Goal: Task Accomplishment & Management: Complete application form

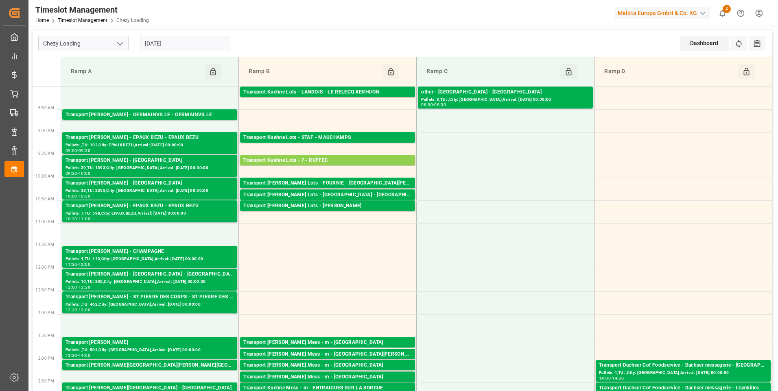
click at [179, 44] on input "[DATE]" at bounding box center [185, 43] width 90 height 15
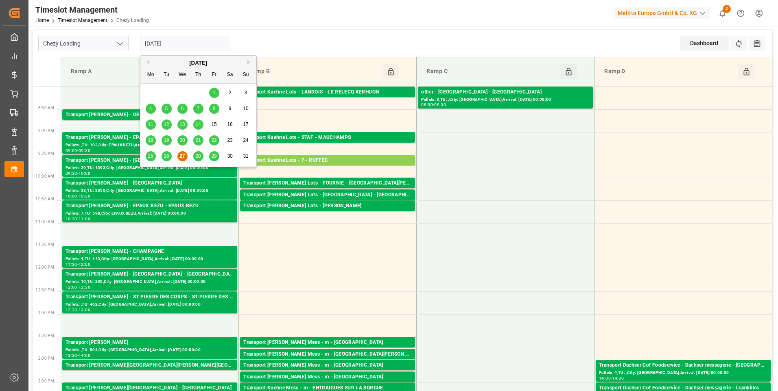
click at [195, 157] on span "28" at bounding box center [197, 156] width 5 height 6
type input "28-08-2025"
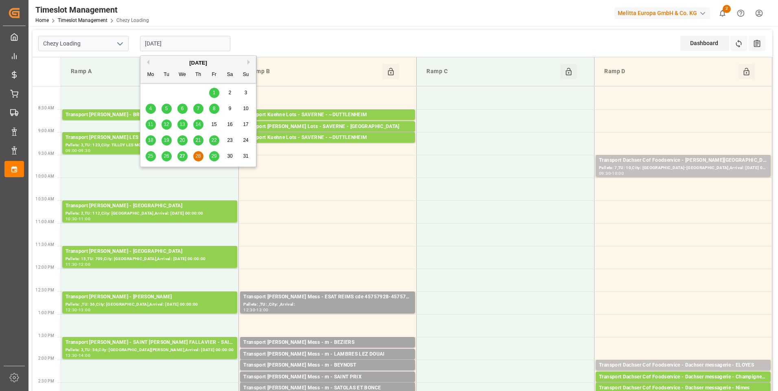
click at [181, 43] on input "28-08-2025" at bounding box center [185, 43] width 90 height 15
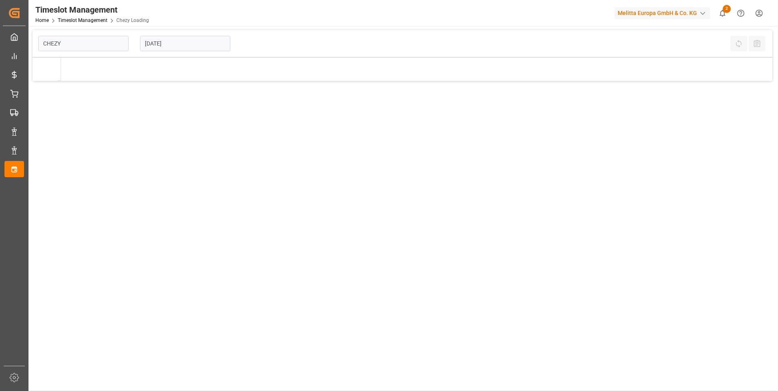
type input "Chezy Loading"
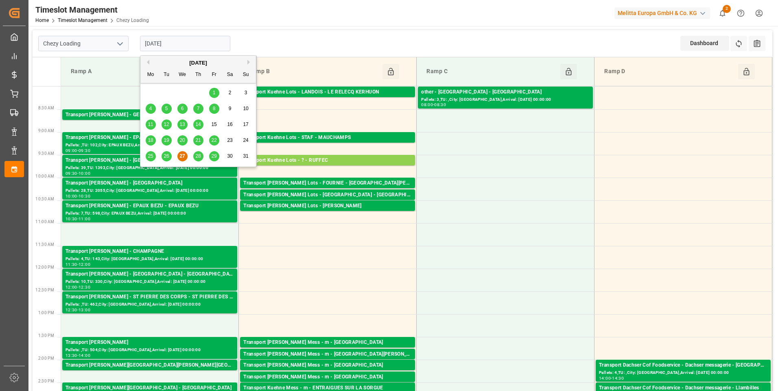
click at [176, 40] on input "[DATE]" at bounding box center [185, 43] width 90 height 15
click at [195, 160] on div "28" at bounding box center [198, 157] width 10 height 10
type input "28-08-2025"
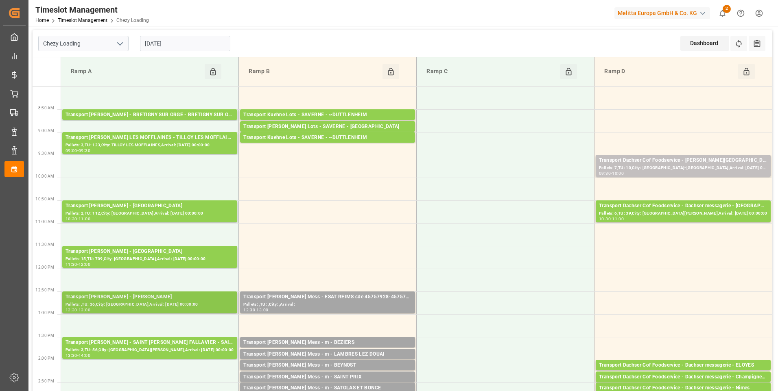
click at [120, 300] on div "Transport Delisle - LOMME - LOMME" at bounding box center [150, 297] width 168 height 8
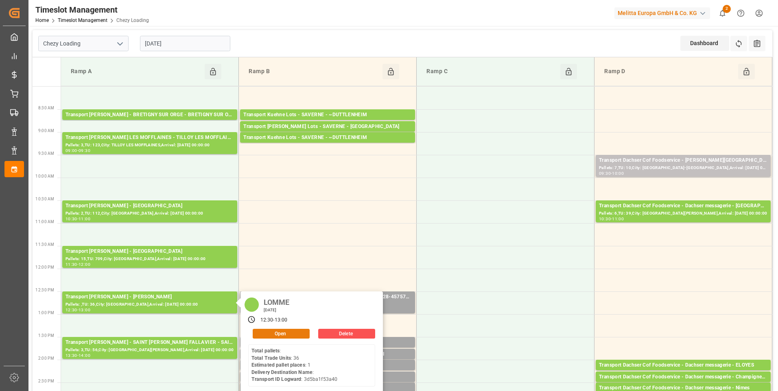
click at [277, 334] on button "Open" at bounding box center [281, 334] width 57 height 10
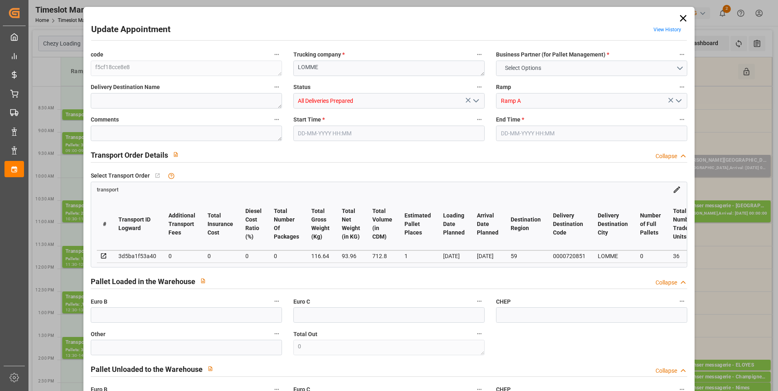
type input "1"
type input "0"
type input "-5.3347"
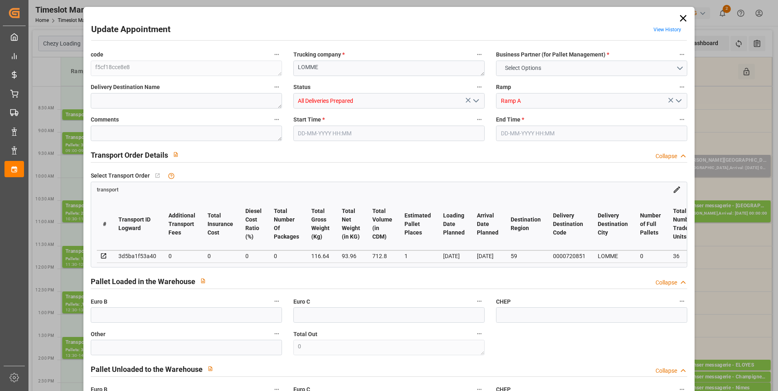
type input "0"
type input "93.96"
type input "145"
type input "712.8"
type input "59"
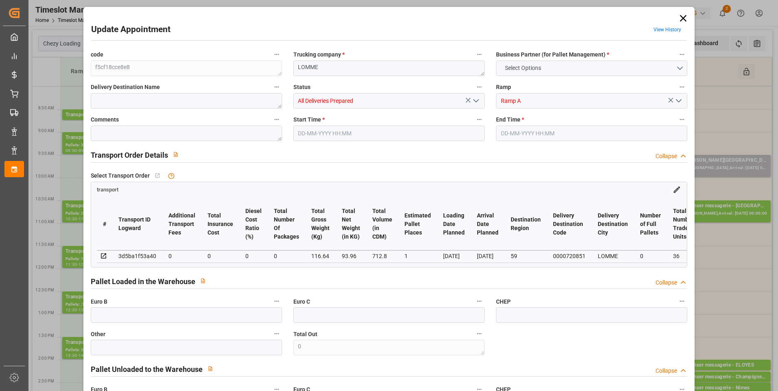
type input "0"
type input "36"
type input "1"
type input "101"
type input "116.64"
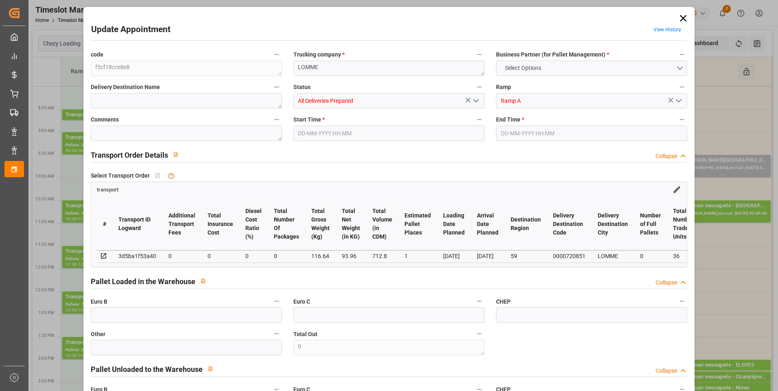
type input "0"
type input "4710.8598"
type input "0"
type input "21"
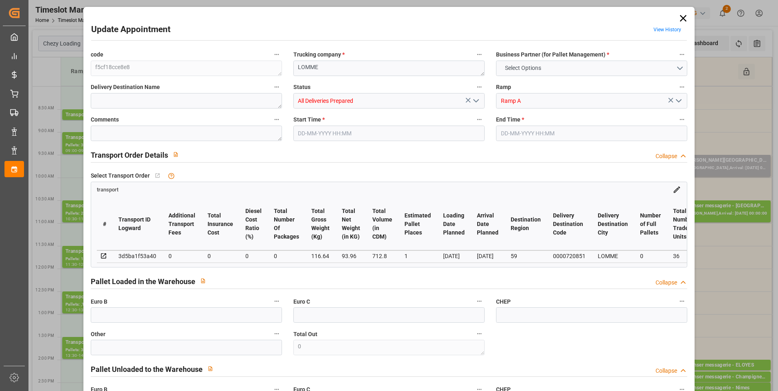
type input "35"
type input "28-08-2025 12:30"
type input "28-08-2025 13:00"
type input "25-08-2025 13:51"
type input "25-08-2025 11:36"
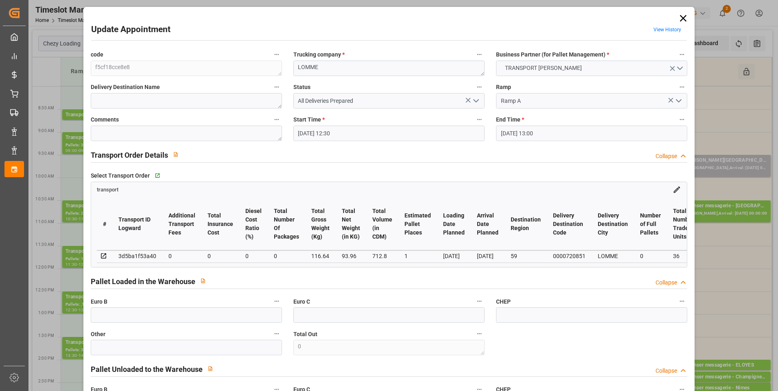
type input "[DATE]"
type input "28-08-2025"
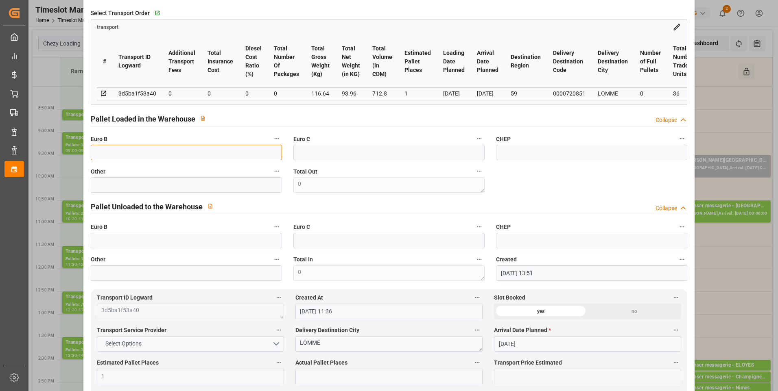
click at [146, 157] on input "text" at bounding box center [186, 152] width 191 height 15
type input "1"
click at [305, 369] on label "Actual Pallet Places" at bounding box center [388, 363] width 187 height 11
click at [472, 368] on button "Actual Pallet Places" at bounding box center [477, 363] width 11 height 11
click at [305, 377] on div at bounding box center [389, 195] width 778 height 391
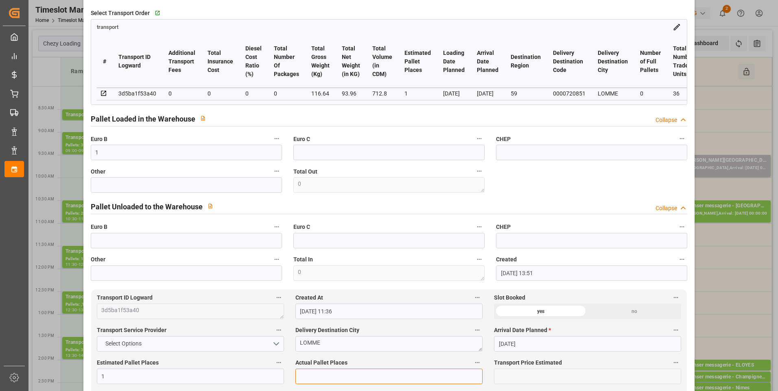
click at [305, 377] on input "text" at bounding box center [388, 376] width 187 height 15
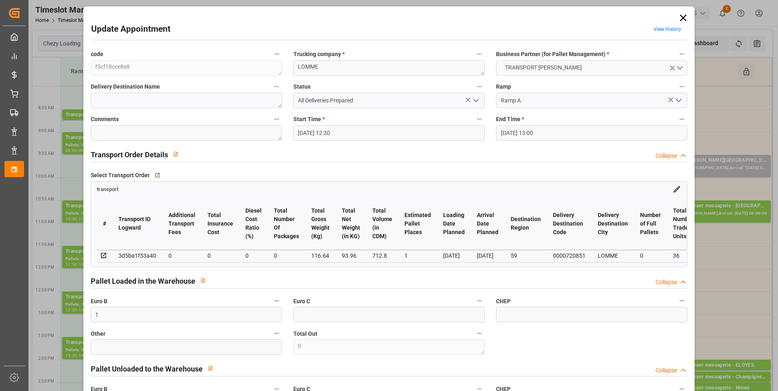
scroll to position [0, 0]
type input "1"
click at [474, 97] on icon "open menu" at bounding box center [476, 101] width 10 height 10
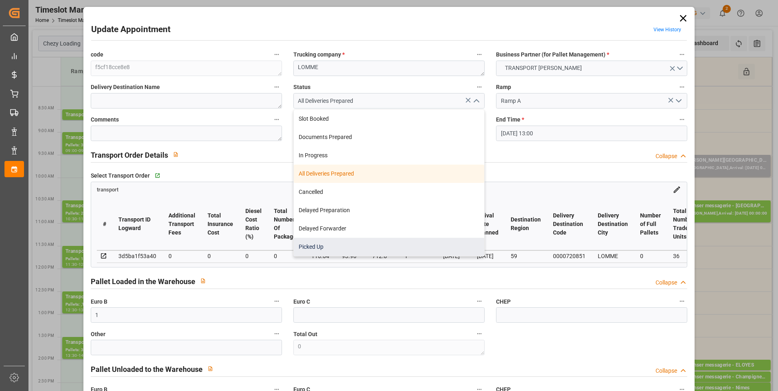
click at [325, 242] on div "Picked Up" at bounding box center [389, 247] width 190 height 18
type input "Picked Up"
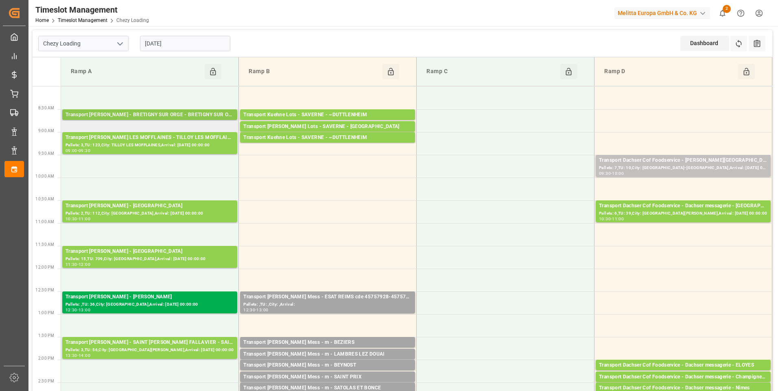
click at [110, 116] on div "Transport Delisle - BRETIGNY SUR ORGE - BRETIGNY SUR ORGE" at bounding box center [150, 115] width 168 height 8
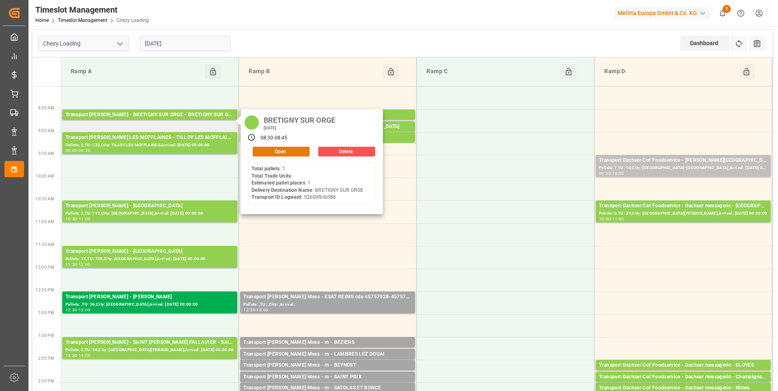
click at [267, 151] on button "Open" at bounding box center [281, 152] width 57 height 10
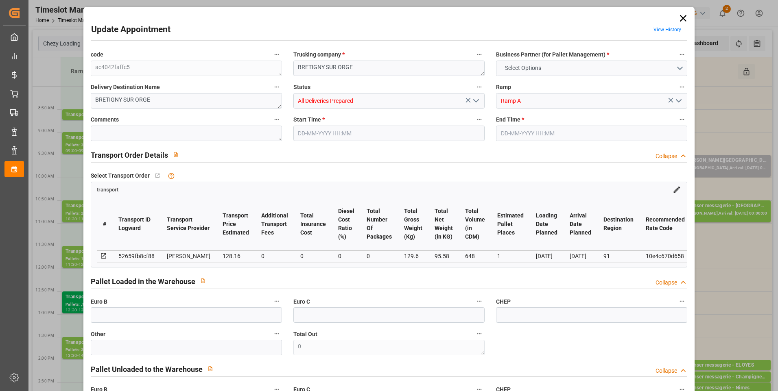
type input "1"
type input "128.16"
type input "0"
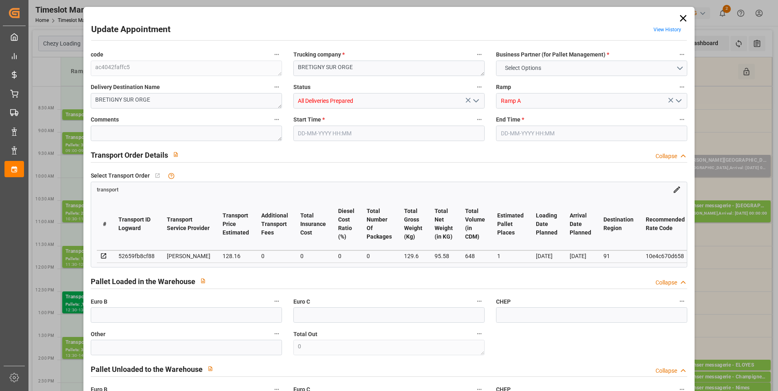
type input "122.9695"
type input "-5.1905"
type input "0"
type input "95.58"
type input "159"
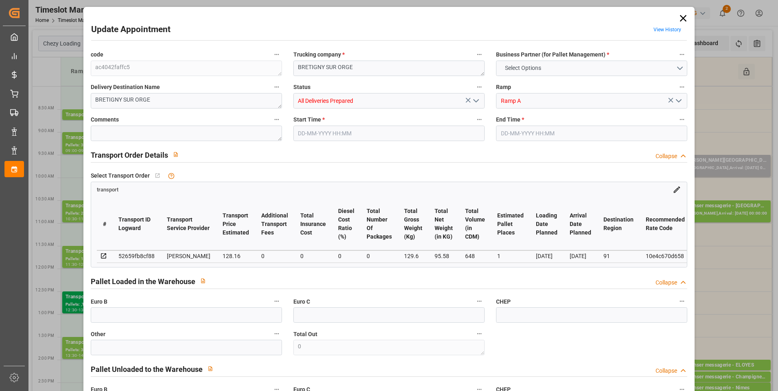
type input "648"
type input "91"
type input "1"
type input "0"
type input "1"
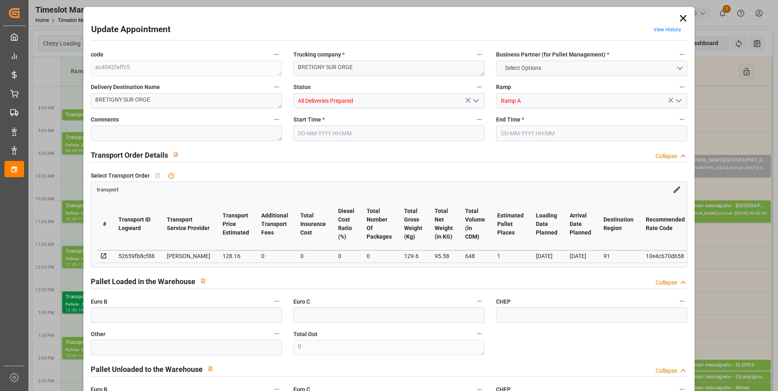
type input "101"
type input "129.6"
type input "0"
type input "4710.8598"
type input "0"
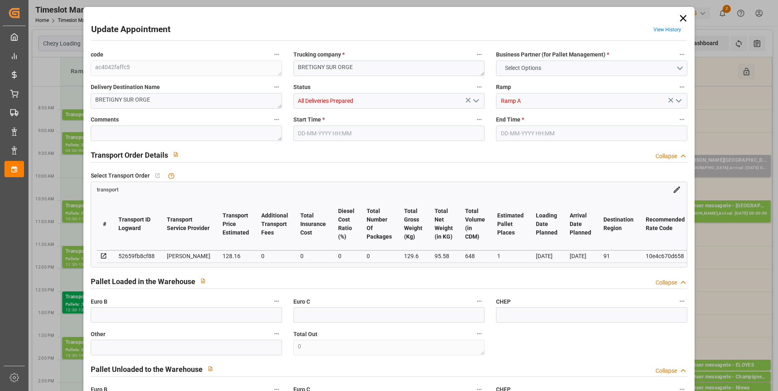
type input "0"
type input "21"
type input "35"
type input "28-08-2025 08:30"
type input "28-08-2025 08:45"
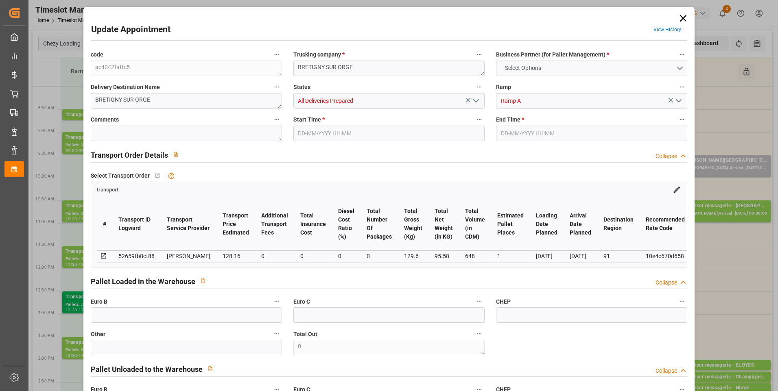
type input "22-08-2025 15:22"
type input "22-08-2025 11:29"
type input "[DATE]"
type input "28-08-2025"
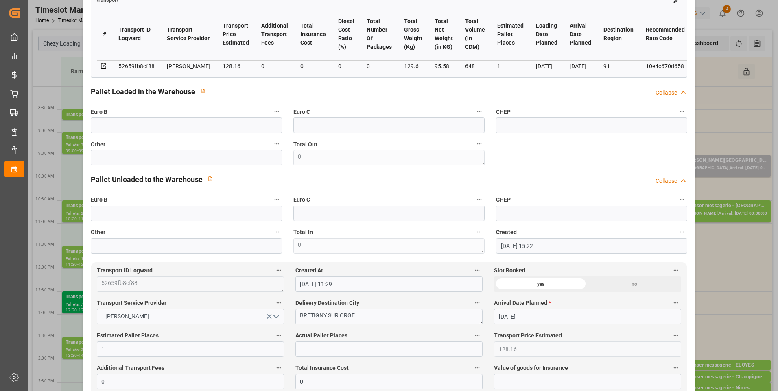
scroll to position [203, 0]
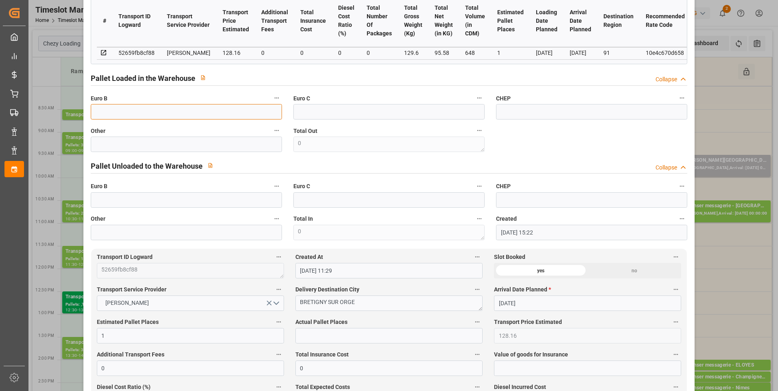
click at [158, 110] on input "text" at bounding box center [186, 111] width 191 height 15
type input "1"
click at [317, 343] on input "text" at bounding box center [388, 335] width 187 height 15
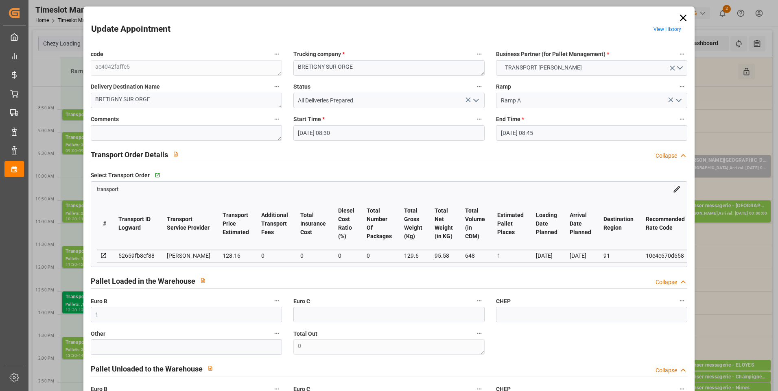
scroll to position [0, 0]
type input "1"
click at [473, 103] on icon "open menu" at bounding box center [476, 101] width 10 height 10
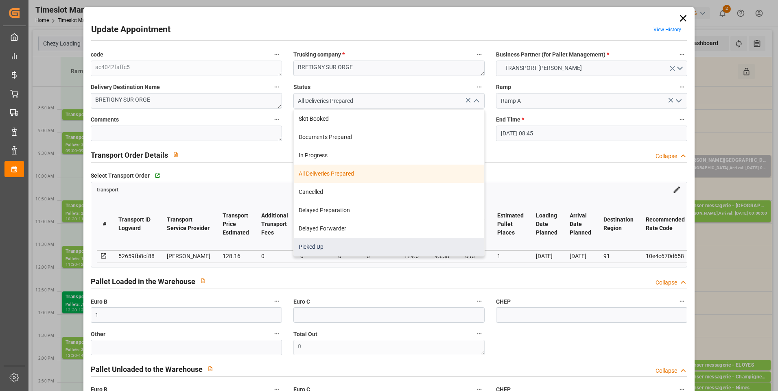
click at [301, 240] on div "Picked Up" at bounding box center [389, 247] width 190 height 18
type input "Picked Up"
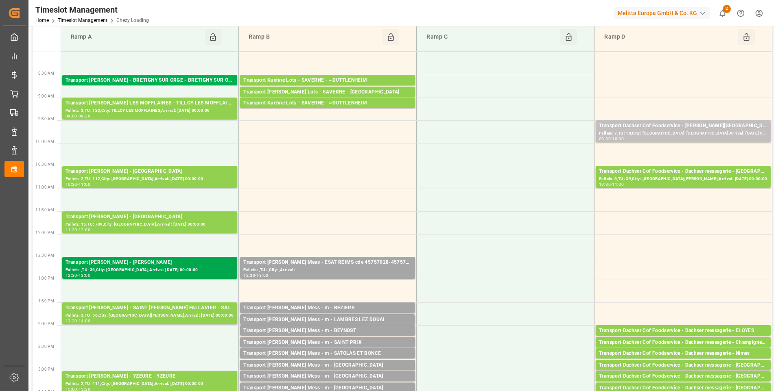
scroll to position [81, 0]
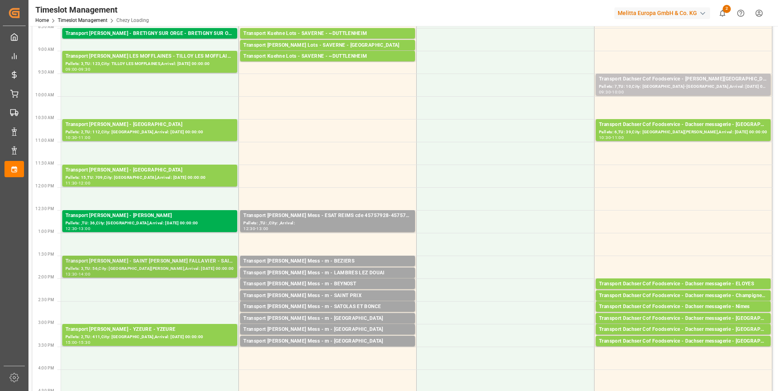
click at [144, 268] on div "Pallets: 3,TU: 56,City: SAINT QUENTIN FALLAVIER,Arrival: 2025-09-01 00:00:00" at bounding box center [150, 269] width 168 height 7
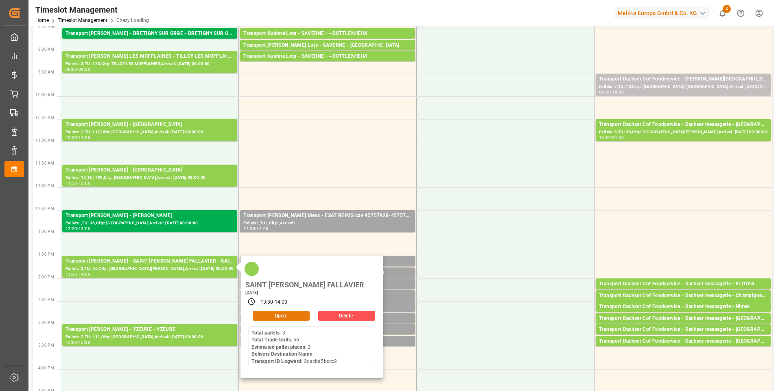
click at [288, 311] on button "Open" at bounding box center [281, 316] width 57 height 10
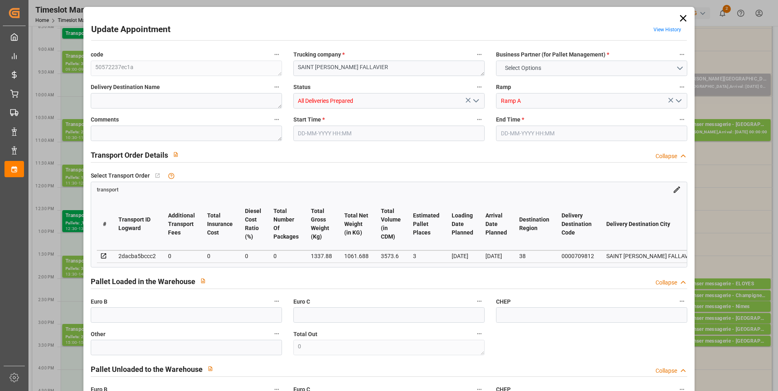
type input "3"
type input "0"
type input "-9.6491"
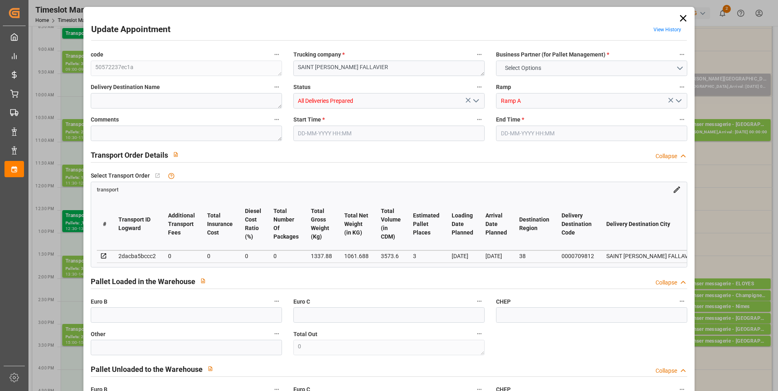
type input "0"
type input "1061.688"
type input "1490"
type input "3573.6"
type input "38"
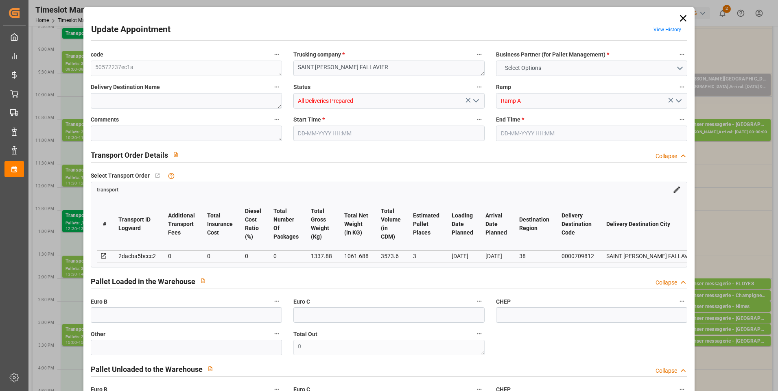
type input "3"
type input "56"
type input "4"
type input "101"
type input "1337.88"
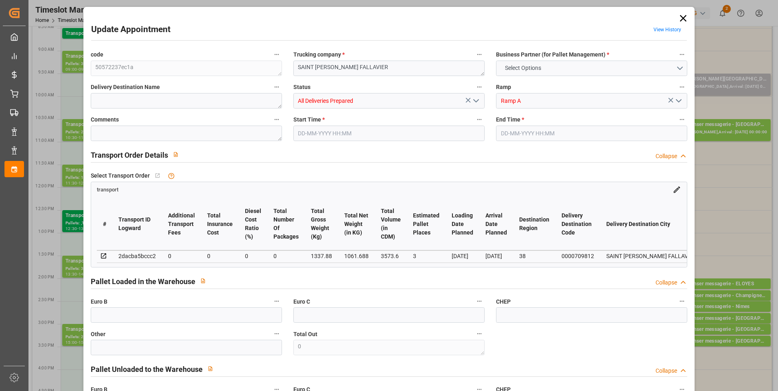
type input "0"
type input "4710.8598"
type input "0"
type input "21"
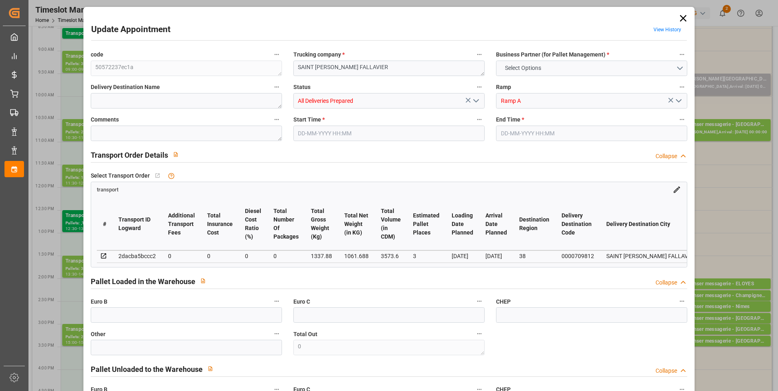
type input "35"
type input "28-08-2025 13:30"
type input "28-08-2025 14:00"
type input "26-08-2025 16:59"
type input "26-08-2025 11:28"
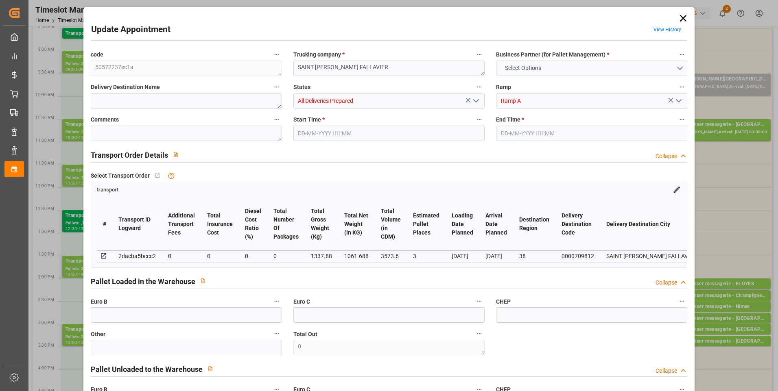
type input "[DATE]"
type input "28-08-2025"
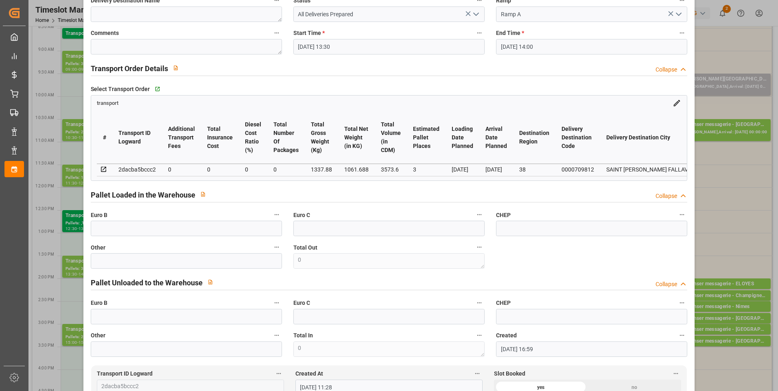
scroll to position [163, 0]
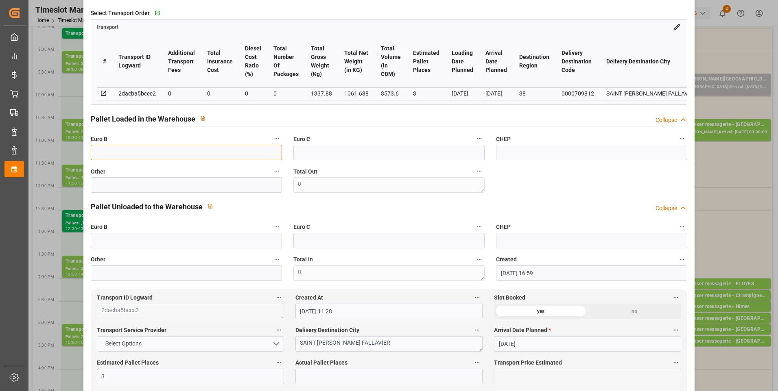
click at [127, 157] on input "text" at bounding box center [186, 152] width 191 height 15
type input "4"
click at [301, 378] on input "text" at bounding box center [388, 376] width 187 height 15
type input "3"
click at [253, 334] on label "Transport Service Provider" at bounding box center [190, 330] width 187 height 11
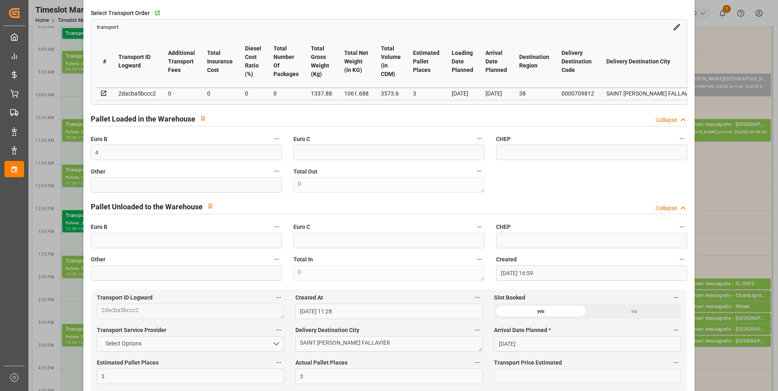
click at [273, 334] on button "Transport Service Provider" at bounding box center [278, 330] width 11 height 11
click at [371, 211] on div at bounding box center [389, 195] width 778 height 391
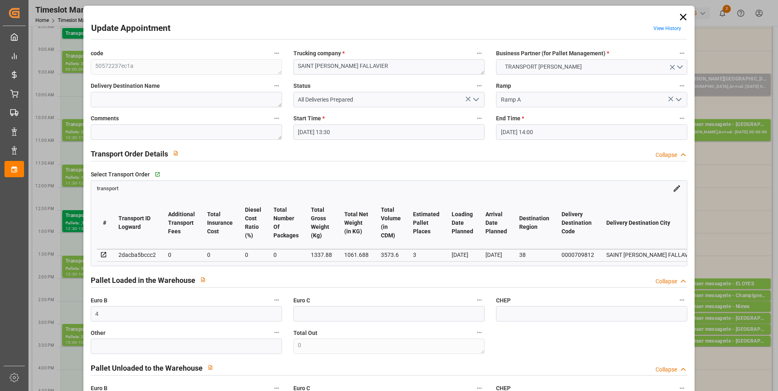
scroll to position [0, 0]
click at [474, 102] on polyline "open menu" at bounding box center [476, 101] width 5 height 2
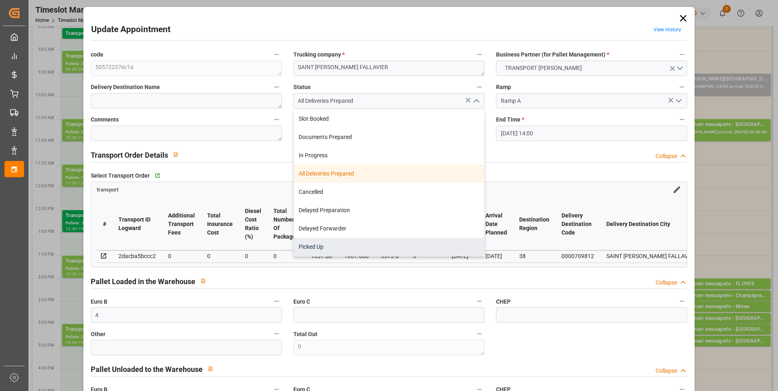
click at [345, 240] on div "Picked Up" at bounding box center [389, 247] width 190 height 18
type input "Picked Up"
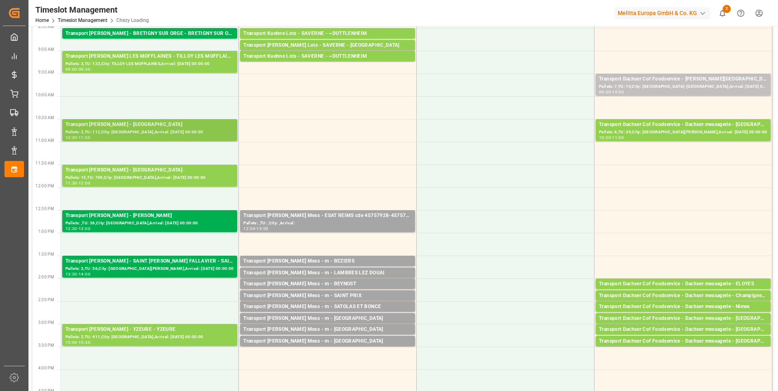
click at [129, 137] on div "10:30 - 11:00" at bounding box center [150, 138] width 168 height 4
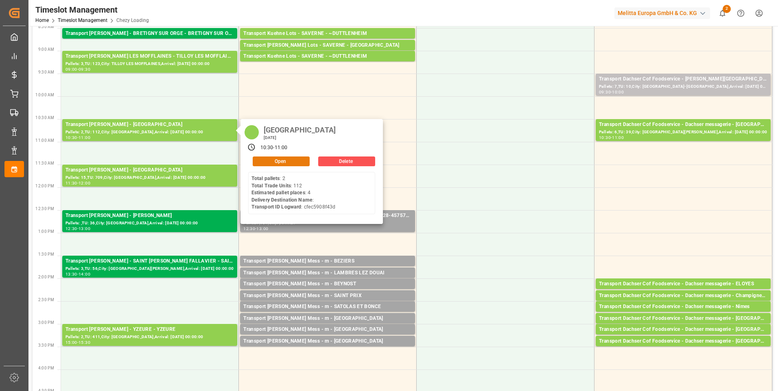
click at [263, 161] on button "Open" at bounding box center [281, 162] width 57 height 10
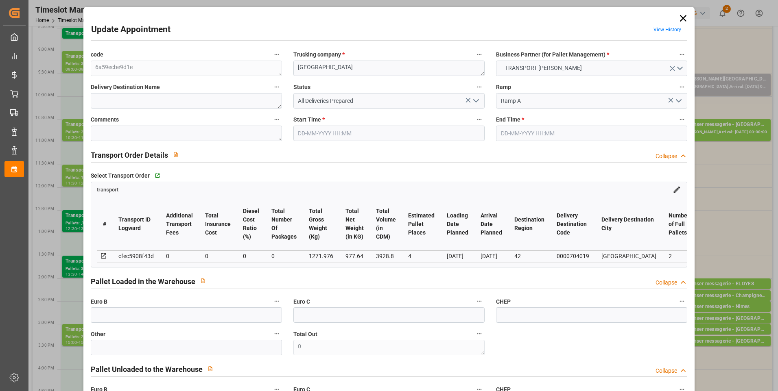
type input "4"
type input "0"
type input "-10.3542"
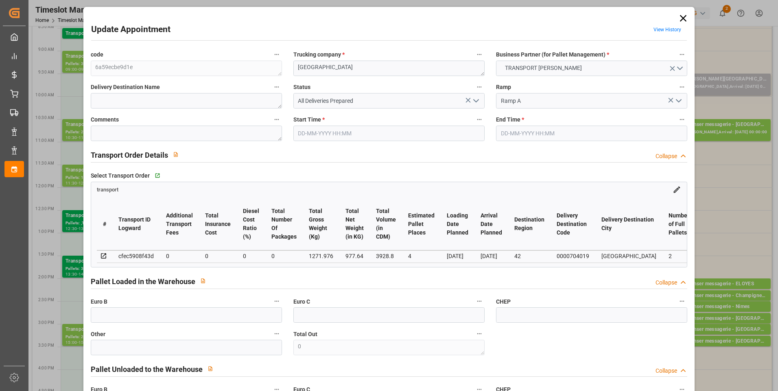
type input "0"
type input "977.64"
type input "1430"
type input "3928.8"
type input "42"
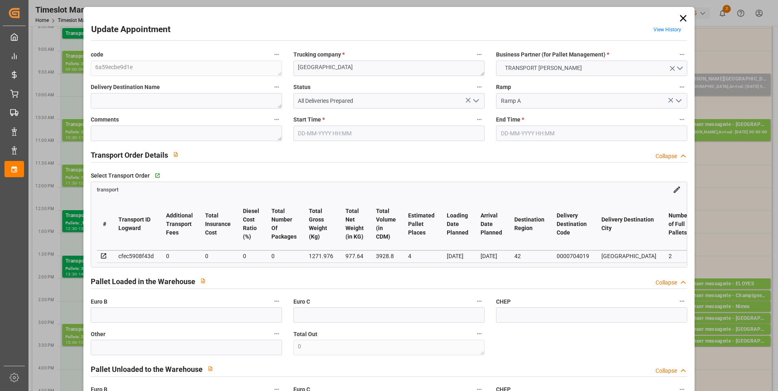
type input "2"
type input "112"
type input "4"
type input "101"
type input "1271.976"
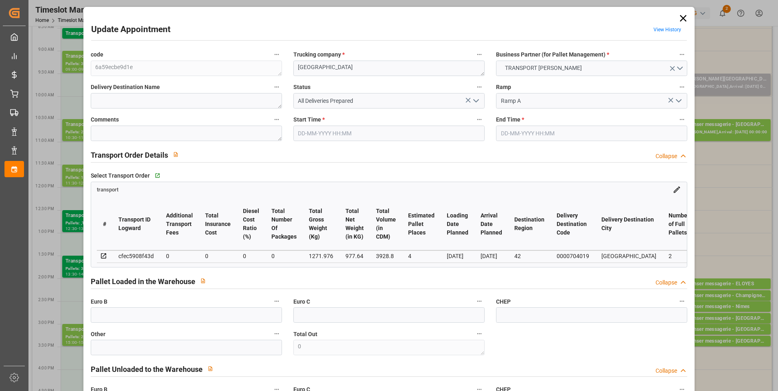
type input "0"
type input "4710.8598"
type input "0"
type input "21"
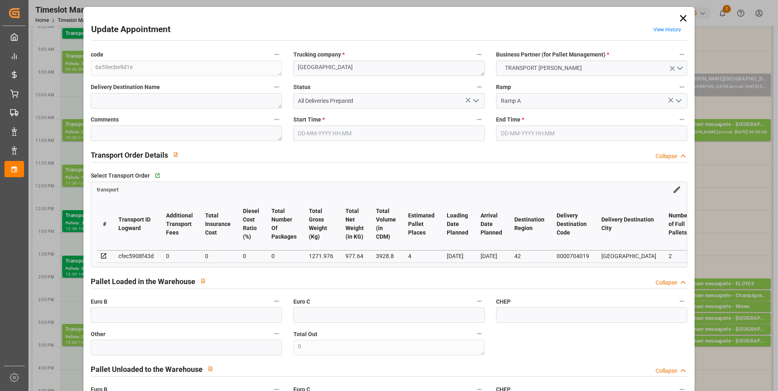
type input "35"
type input "28-08-2025 10:30"
type input "28-08-2025 11:00"
type input "25-08-2025 13:48"
type input "25-08-2025 11:37"
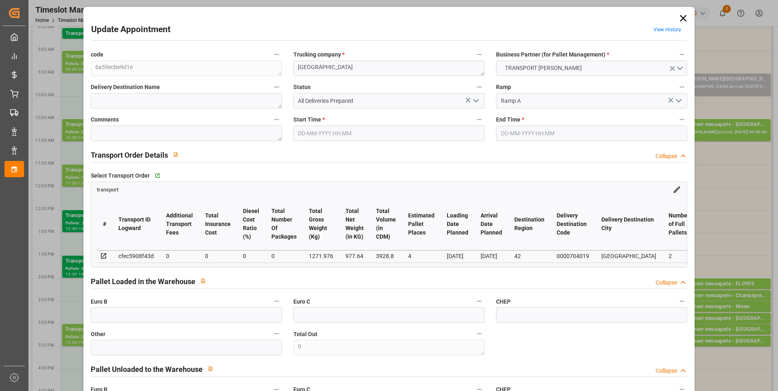
type input "[DATE]"
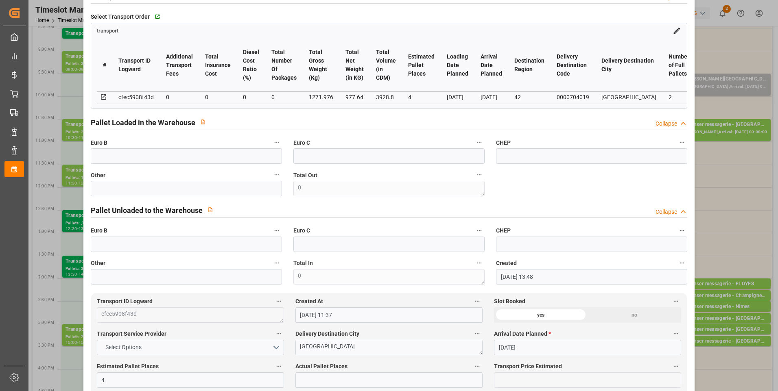
scroll to position [163, 0]
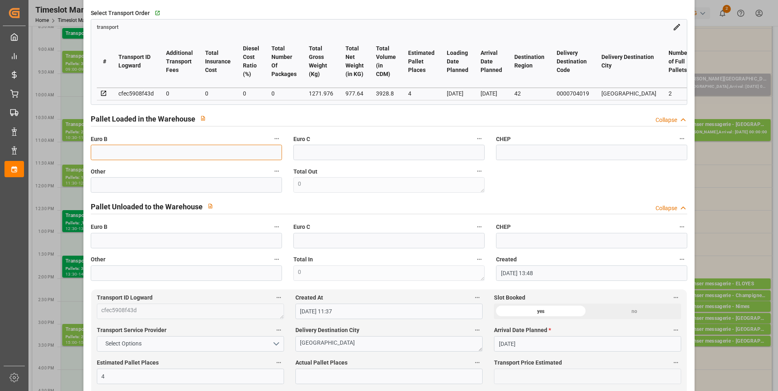
click at [115, 158] on input "text" at bounding box center [186, 152] width 191 height 15
type input "4"
click at [309, 383] on input "text" at bounding box center [388, 376] width 187 height 15
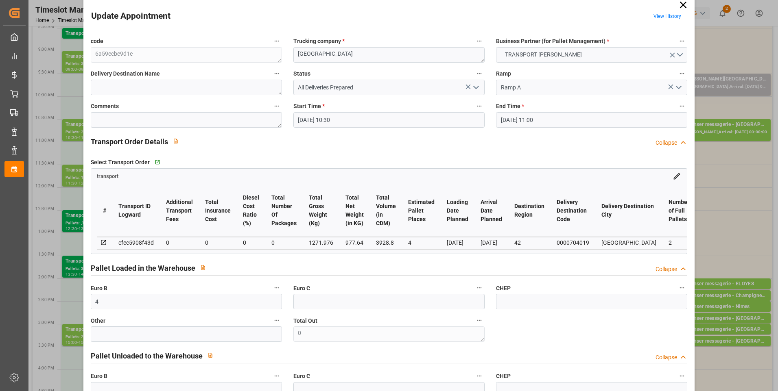
scroll to position [0, 0]
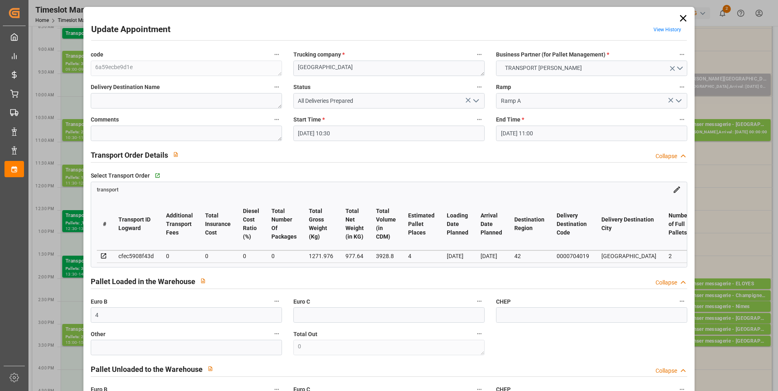
type input "4"
click at [476, 102] on icon "open menu" at bounding box center [476, 101] width 10 height 10
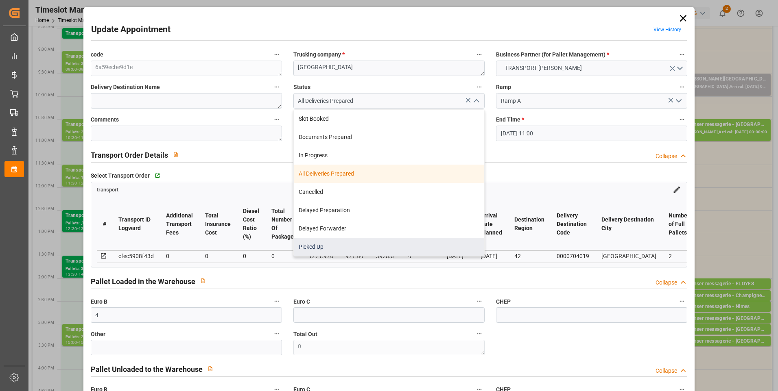
click at [298, 245] on div "Picked Up" at bounding box center [389, 247] width 190 height 18
type input "Picked Up"
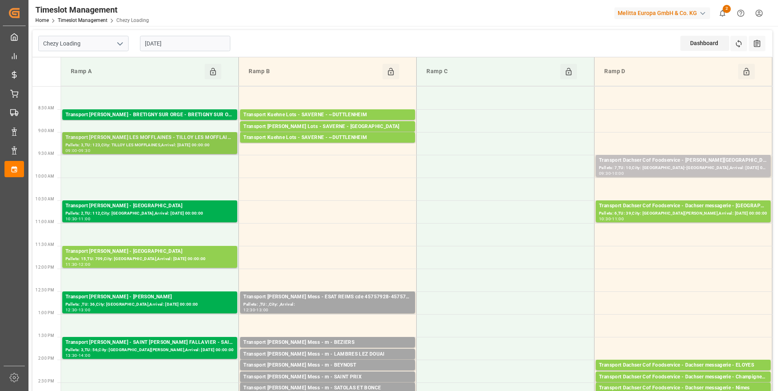
click at [136, 141] on div "Transport Delisle - TILLOY LES MOFFLAINES - TILLOY LES MOFFLAINES" at bounding box center [150, 138] width 168 height 8
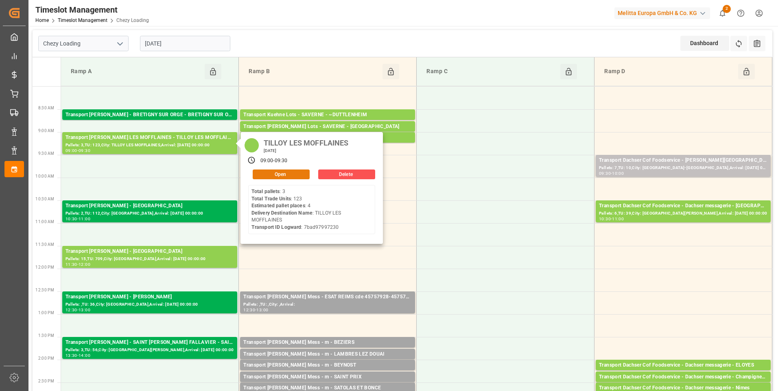
click at [263, 172] on button "Open" at bounding box center [281, 175] width 57 height 10
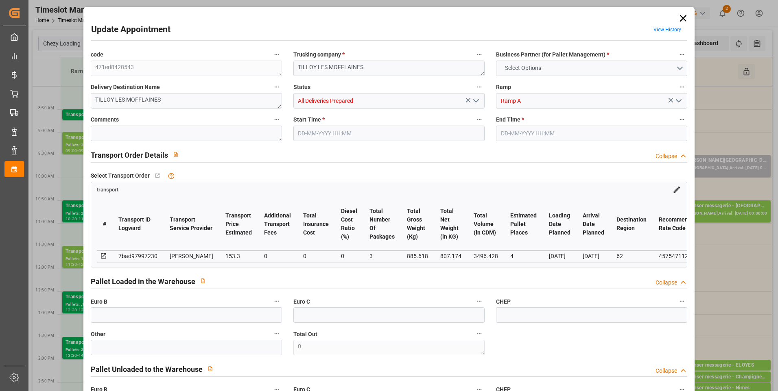
type input "4"
type input "153.3"
type input "0"
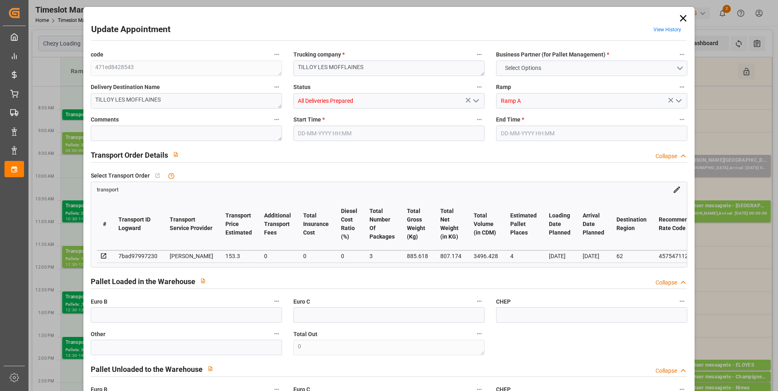
type input "147.0913"
type input "-6.2087"
type input "3"
type input "807.174"
type input "1062.738"
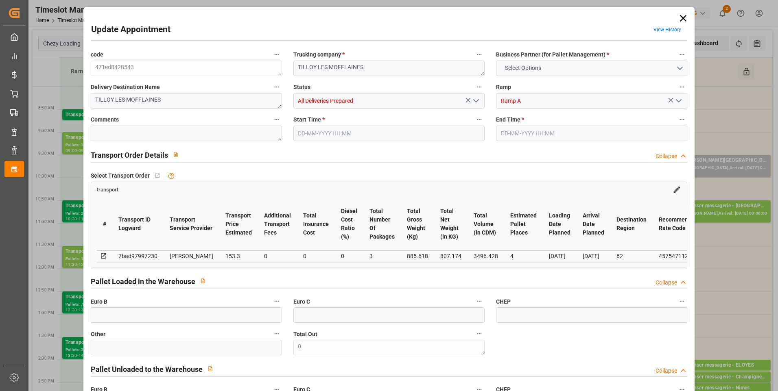
type input "3496.428"
type input "62"
type input "3"
type input "123"
type input "6"
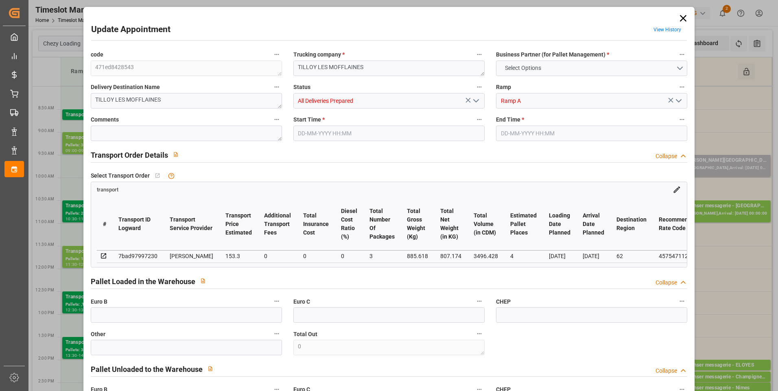
type input "101"
type input "885.618"
type input "0"
type input "4710.8598"
type input "0"
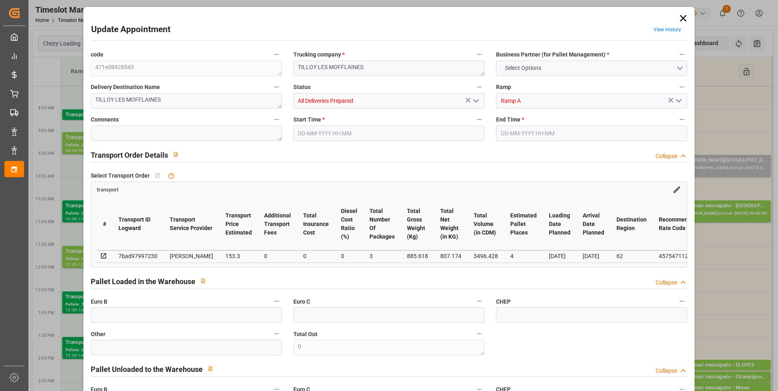
type input "0"
type input "21"
type input "35"
type input "28-08-2025 09:00"
type input "28-08-2025 09:30"
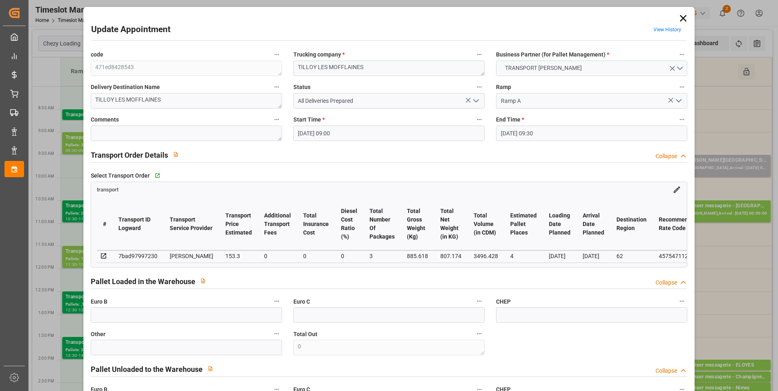
type input "22-08-2025 15:31"
type input "22-08-2025 11:29"
type input "[DATE]"
type input "28-08-2025"
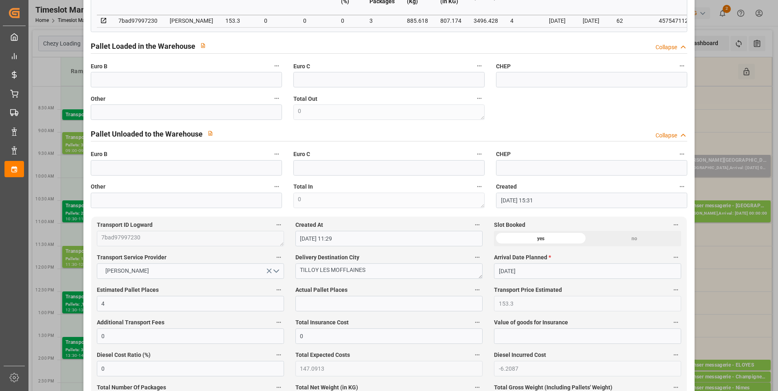
scroll to position [244, 0]
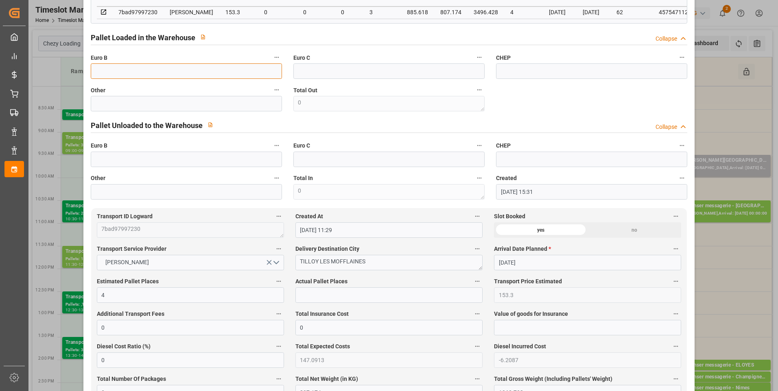
click at [173, 74] on input "text" at bounding box center [186, 70] width 191 height 15
type input "3"
click at [303, 293] on input "text" at bounding box center [388, 295] width 187 height 15
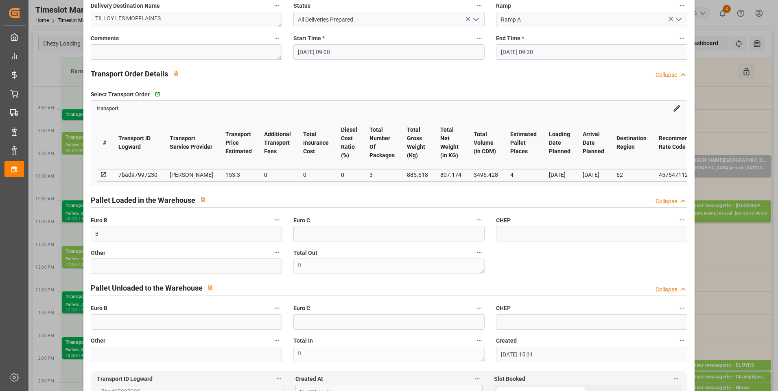
scroll to position [0, 0]
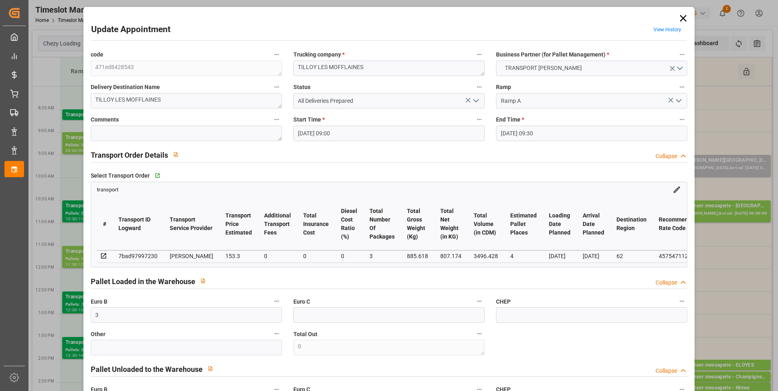
type input "2"
click at [476, 102] on icon "open menu" at bounding box center [476, 101] width 10 height 10
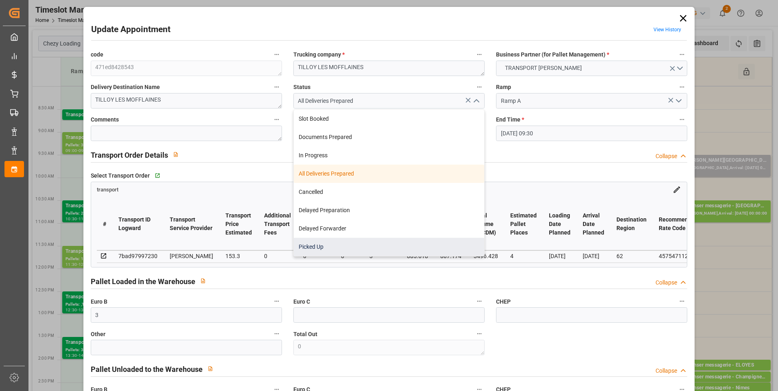
click at [323, 245] on div "Picked Up" at bounding box center [389, 247] width 190 height 18
type input "Picked Up"
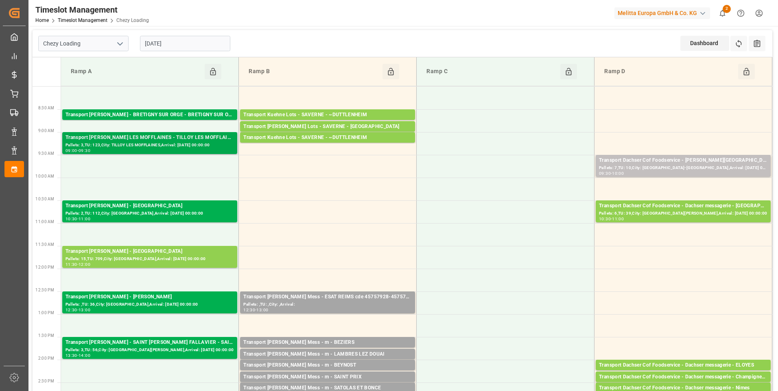
click at [122, 138] on div "Transport Delisle - TILLOY LES MOFFLAINES - TILLOY LES MOFFLAINES" at bounding box center [150, 138] width 168 height 8
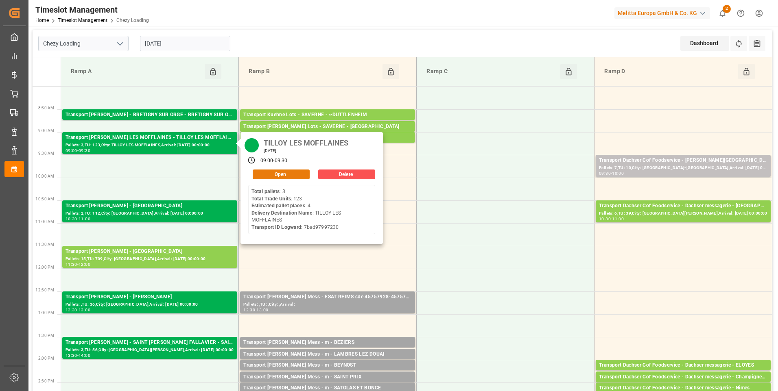
click at [264, 171] on button "Open" at bounding box center [281, 175] width 57 height 10
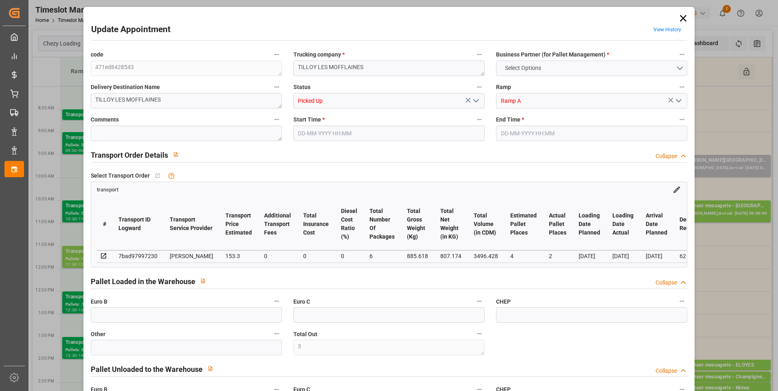
type input "3"
type input "4"
type input "2"
type input "153.3"
type input "0"
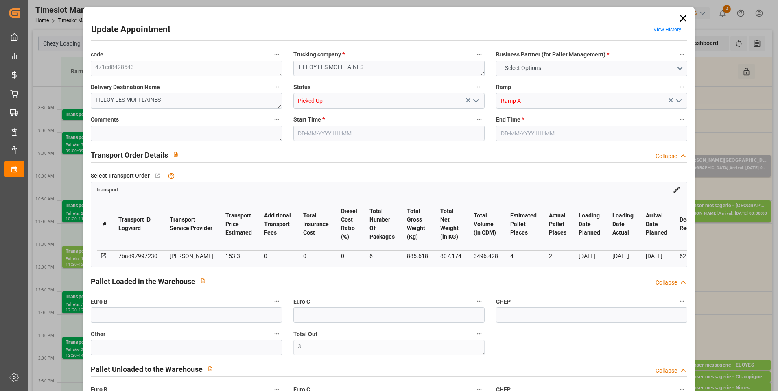
type input "0"
type input "147.0913"
type input "-6.2087"
type input "6"
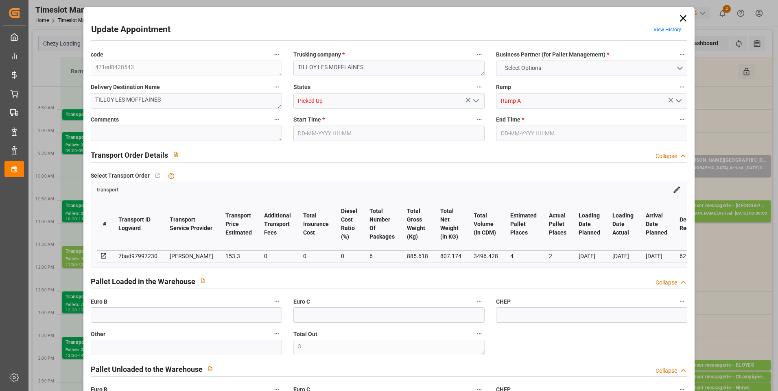
type input "807.174"
type input "1062.738"
type input "3496.428"
type input "62"
type input "3"
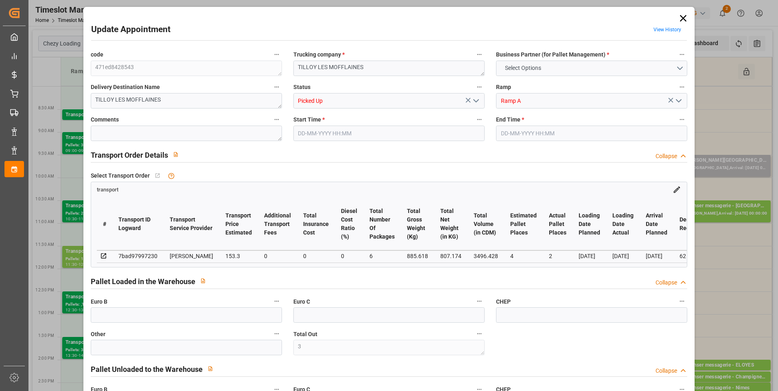
type input "123"
type input "6"
type input "101"
type input "885.618"
type input "0"
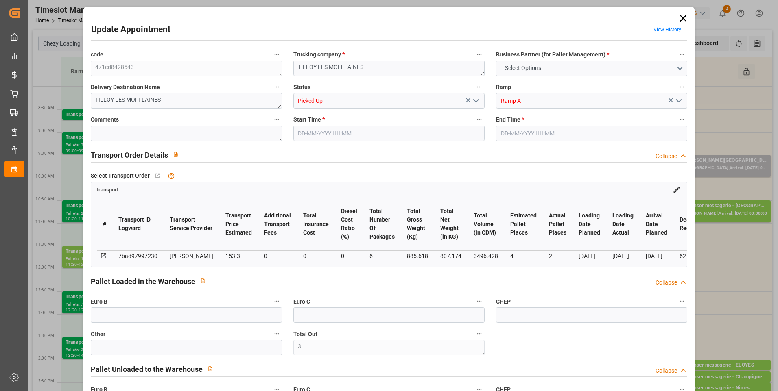
type input "4710.8598"
type input "0"
type input "21"
type input "35"
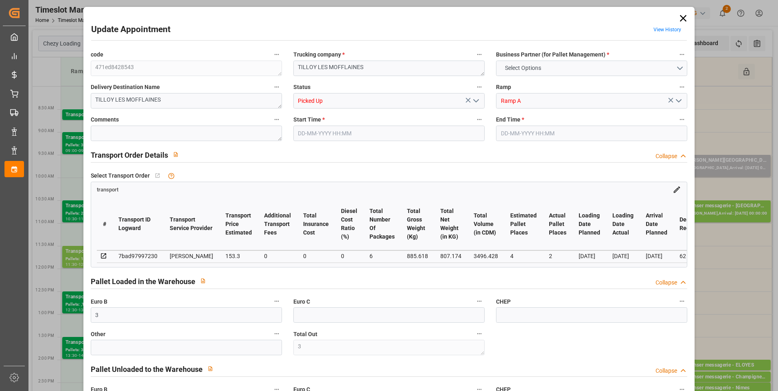
type input "28-08-2025 09:00"
type input "28-08-2025 09:30"
type input "22-08-2025 15:31"
type input "22-08-2025 11:29"
type input "[DATE]"
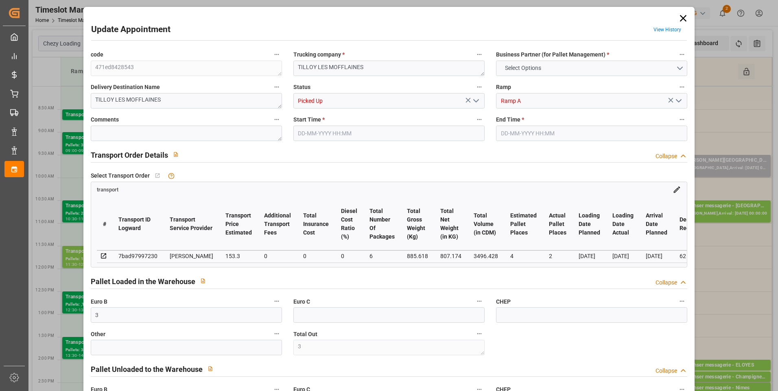
type input "28-08-2025"
type input "[DATE]"
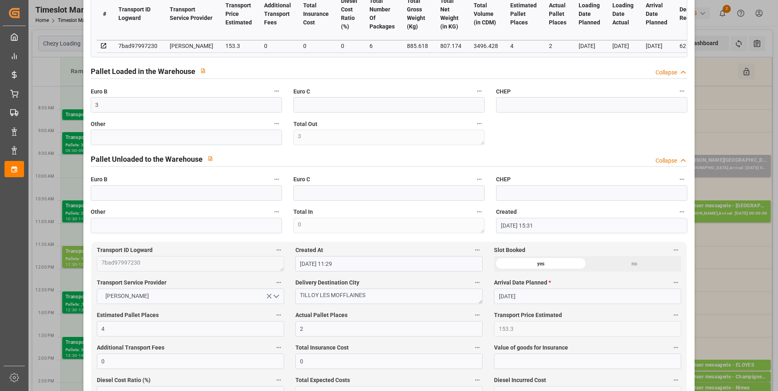
scroll to position [163, 0]
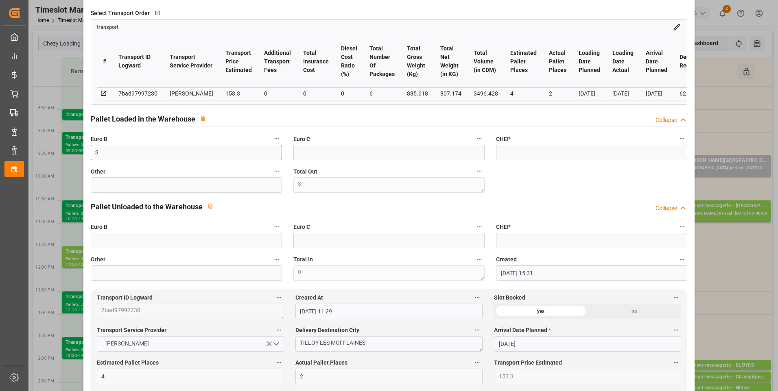
click at [133, 157] on input "3" at bounding box center [186, 152] width 191 height 15
type input "6"
click at [305, 379] on input "2" at bounding box center [388, 376] width 187 height 15
type input "4"
click at [256, 364] on label "Estimated Pallet Places" at bounding box center [190, 363] width 187 height 11
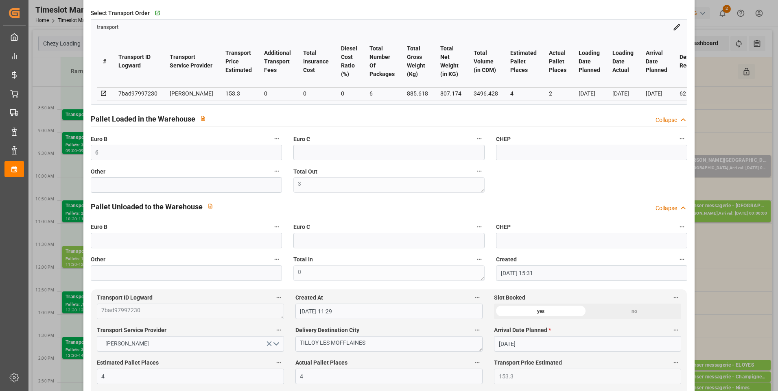
click at [273, 364] on button "Estimated Pallet Places" at bounding box center [278, 363] width 11 height 11
click at [374, 123] on div at bounding box center [389, 195] width 778 height 391
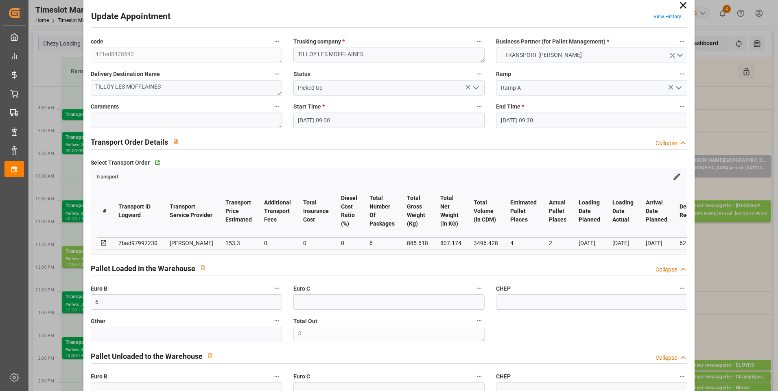
scroll to position [0, 0]
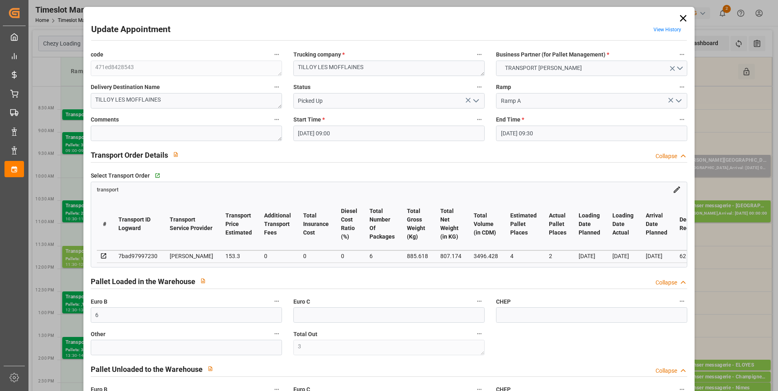
click at [474, 98] on icon "open menu" at bounding box center [476, 101] width 10 height 10
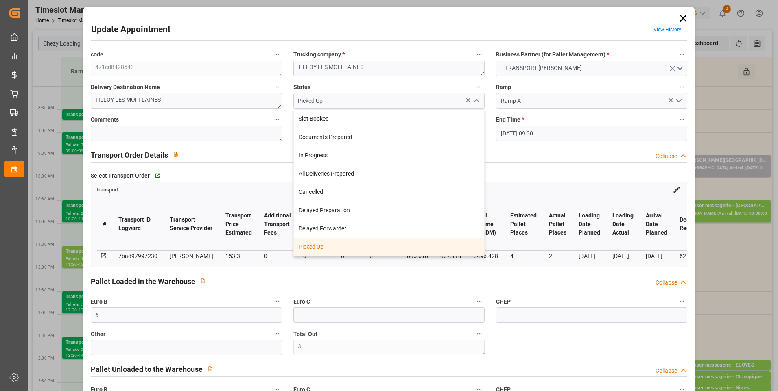
click at [317, 249] on div "Picked Up" at bounding box center [389, 247] width 190 height 18
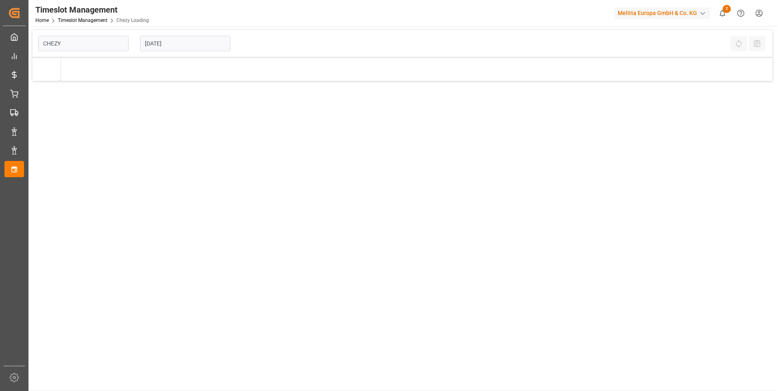
type input "Chezy Loading"
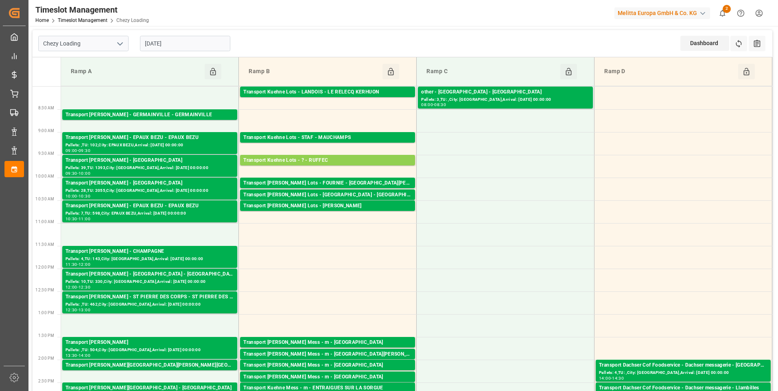
click at [199, 42] on input "[DATE]" at bounding box center [185, 43] width 90 height 15
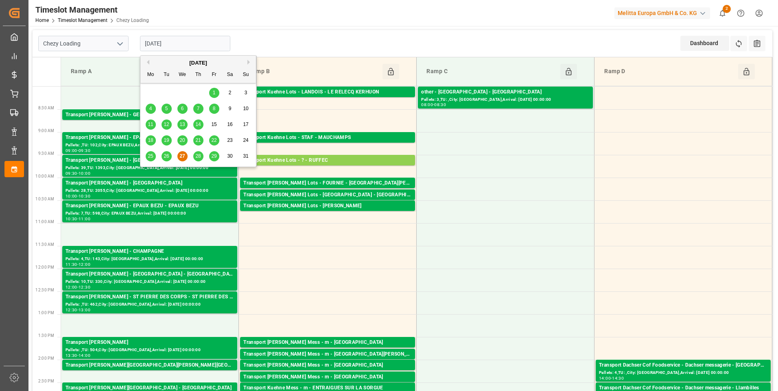
click at [198, 154] on span "28" at bounding box center [197, 156] width 5 height 6
type input "[DATE]"
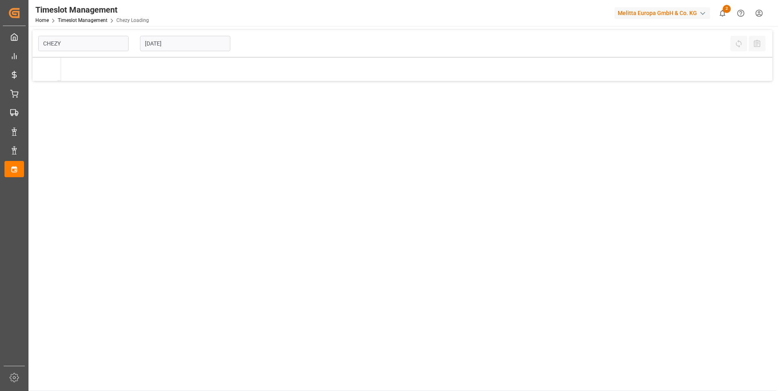
type input "Chezy Loading"
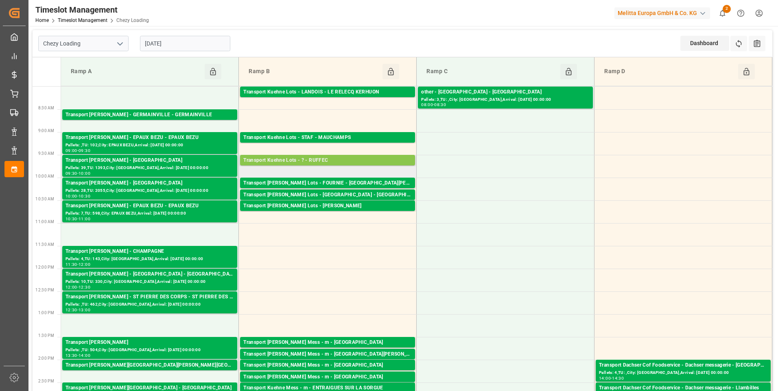
click at [266, 161] on div "Transport Kuehne Lots - ? - RUFFEC" at bounding box center [327, 161] width 168 height 8
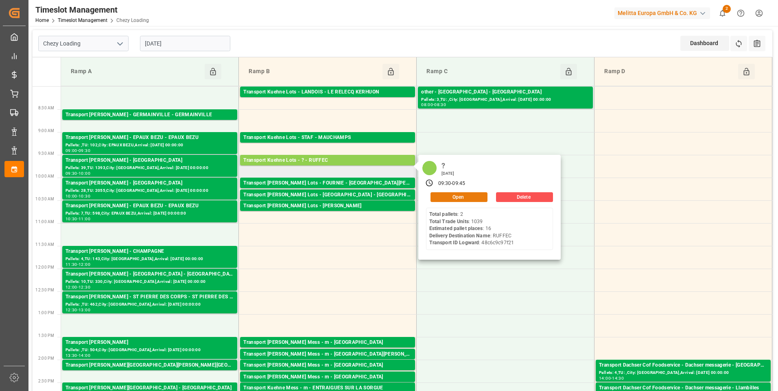
click at [443, 195] on button "Open" at bounding box center [458, 197] width 57 height 10
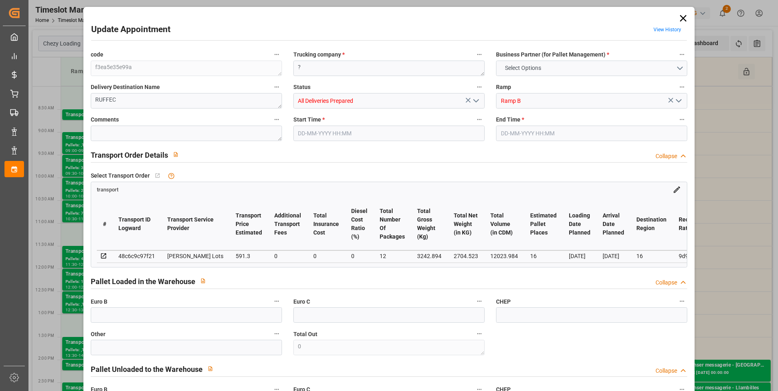
type input "16"
type input "591.3"
type input "0"
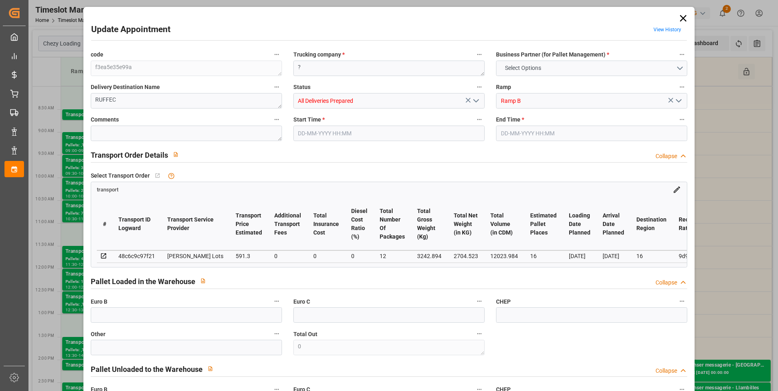
type input "591.3"
type input "0"
type input "12"
type input "2704.523"
type input "4705.726"
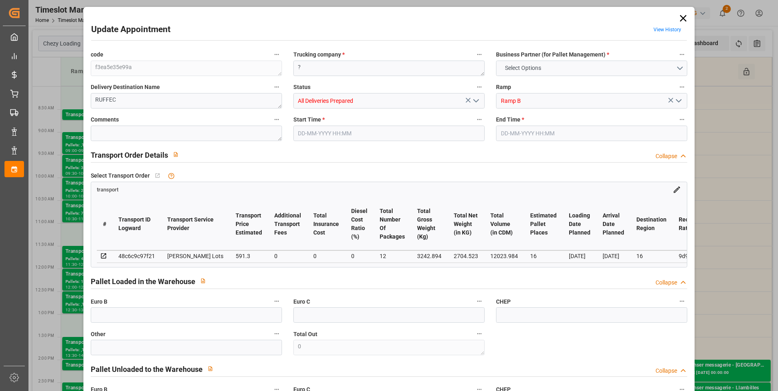
type input "12023.984"
type input "16"
type input "2"
type input "1039"
type input "63"
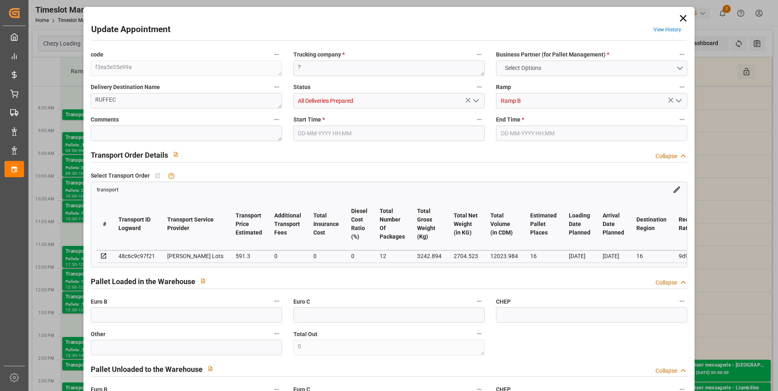
type input "101"
type input "3242.894"
type input "0"
type input "4710.8598"
type input "0"
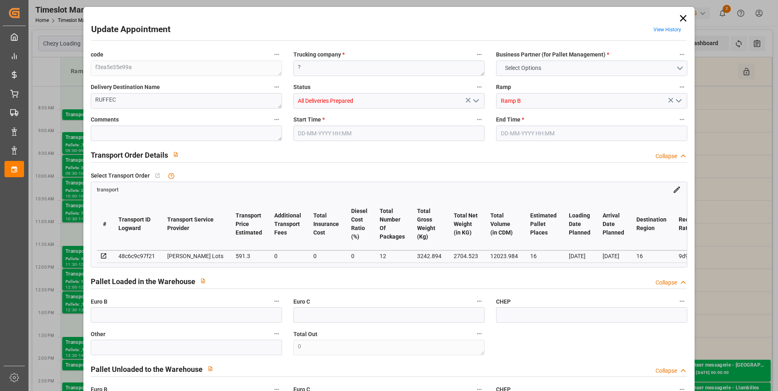
type input "0"
type input "21"
type input "35"
type input "27-08-2025 09:30"
type input "27-08-2025 09:45"
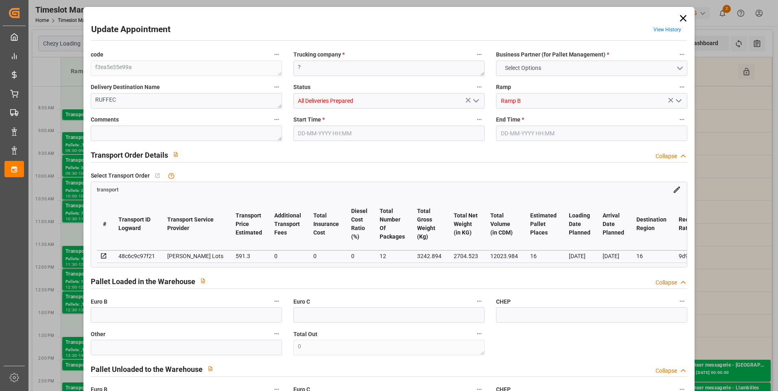
type input "21-08-2025 13:26"
type input "21-08-2025 11:59"
type input "26-08-2025"
type input "22-08-2025"
click at [367, 134] on input "27-08-2025 09:30" at bounding box center [388, 133] width 191 height 15
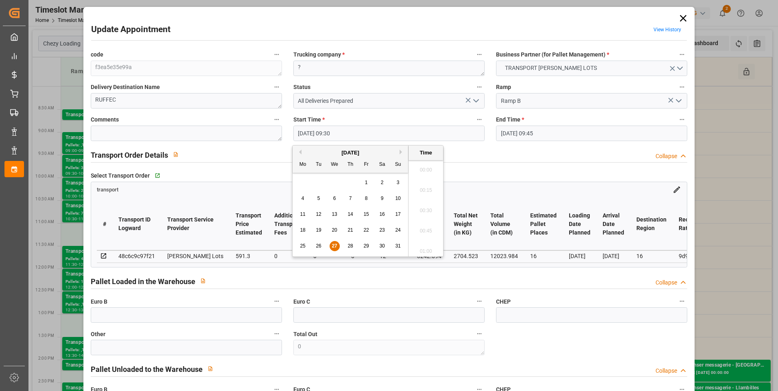
scroll to position [735, 0]
click at [348, 244] on span "28" at bounding box center [349, 246] width 5 height 6
type input "28-08-2025 09:30"
click at [547, 133] on input "27-08-2025 09:45" at bounding box center [591, 133] width 191 height 15
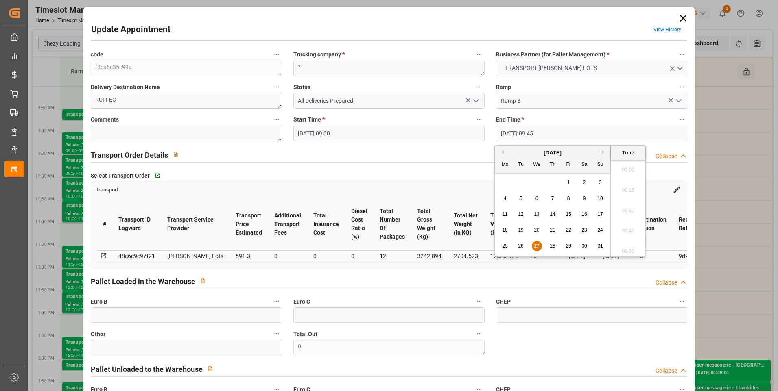
scroll to position [756, 0]
click at [551, 244] on span "28" at bounding box center [552, 246] width 5 height 6
click at [633, 176] on li "10:00" at bounding box center [628, 173] width 35 height 20
type input "28-08-2025 10:00"
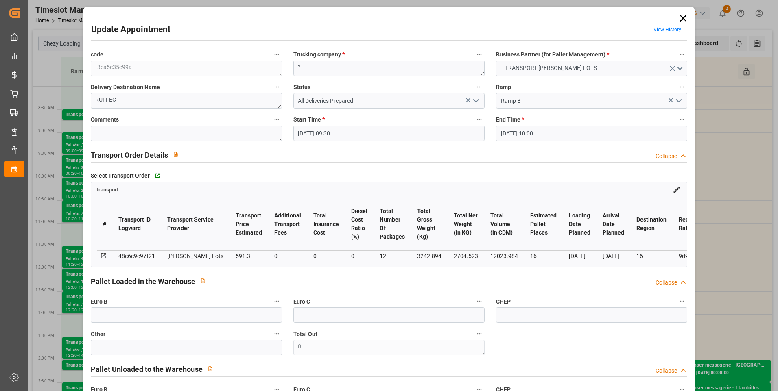
click at [474, 101] on polyline "open menu" at bounding box center [476, 101] width 5 height 2
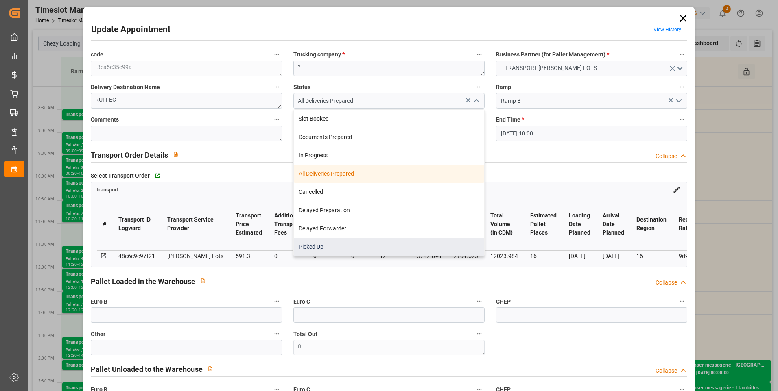
click at [349, 246] on div "Picked Up" at bounding box center [389, 247] width 190 height 18
type input "Picked Up"
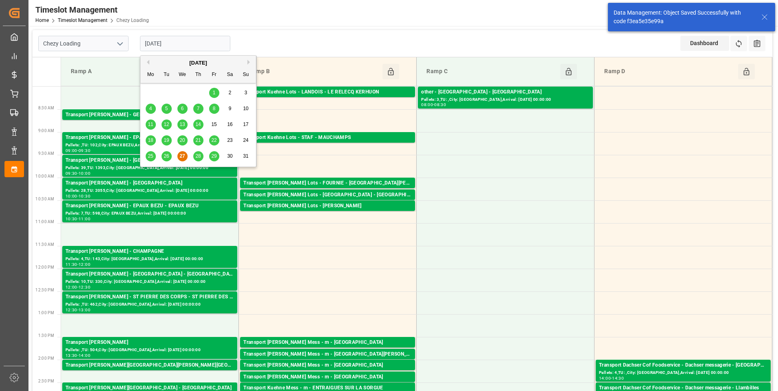
click at [196, 42] on input "[DATE]" at bounding box center [185, 43] width 90 height 15
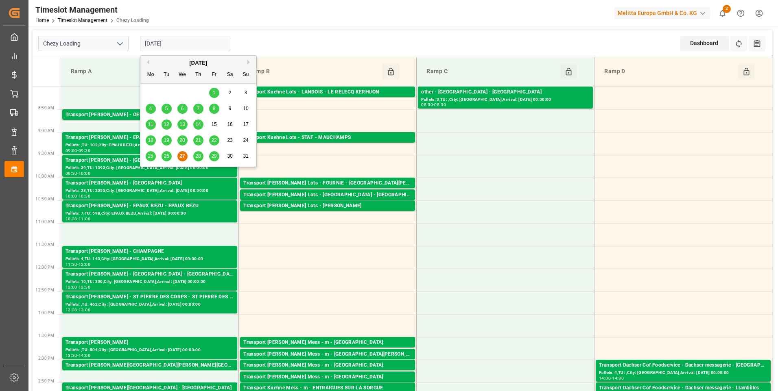
click at [199, 159] on span "28" at bounding box center [197, 156] width 5 height 6
type input "28-08-2025"
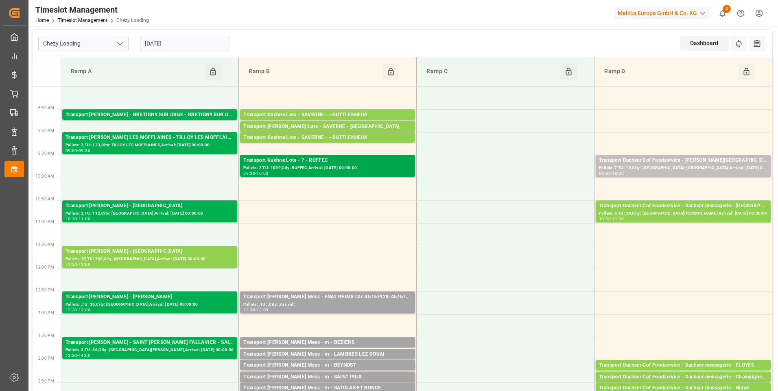
click at [320, 163] on div "Transport Kuehne Lots - ? - RUFFEC" at bounding box center [327, 161] width 168 height 8
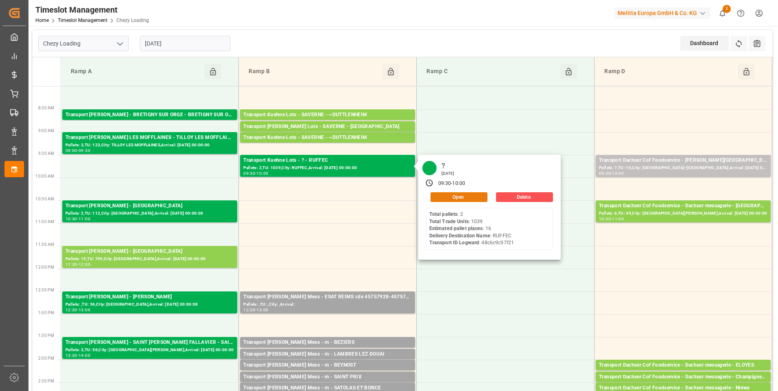
click at [460, 195] on button "Open" at bounding box center [458, 197] width 57 height 10
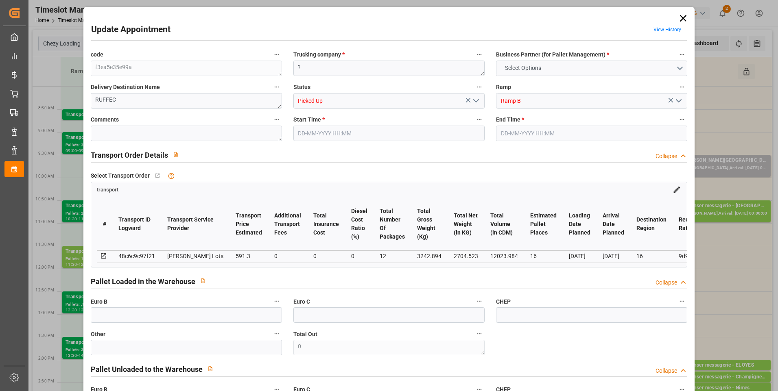
type input "16"
type input "591.3"
type input "0"
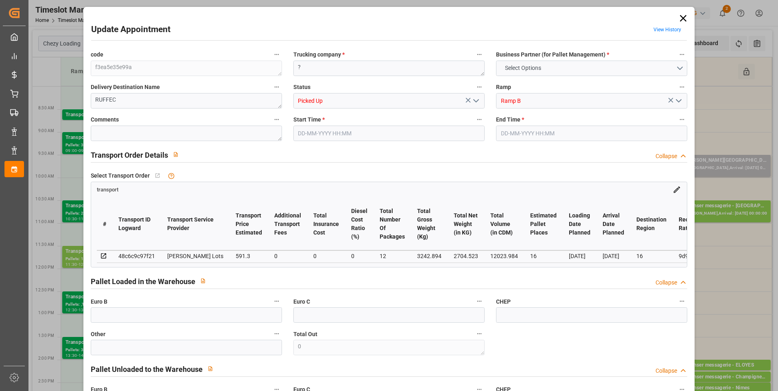
type input "591.3"
type input "0"
type input "12"
type input "2704.523"
type input "4705.726"
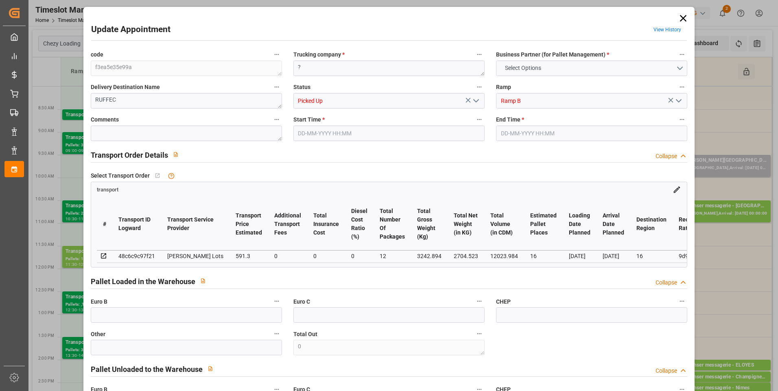
type input "12023.984"
type input "16"
type input "2"
type input "1039"
type input "63"
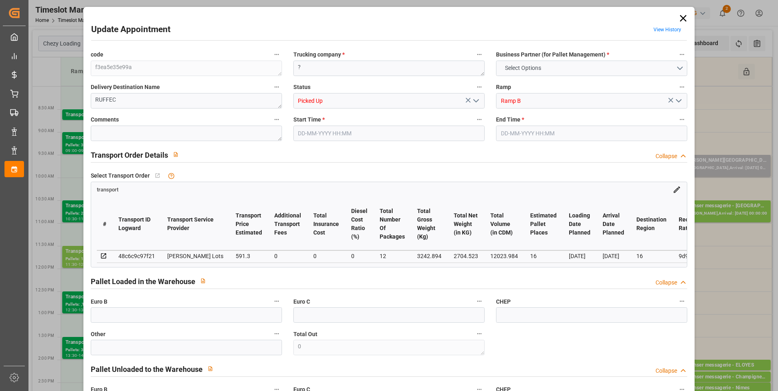
type input "101"
type input "3242.894"
type input "0"
type input "4710.8598"
type input "0"
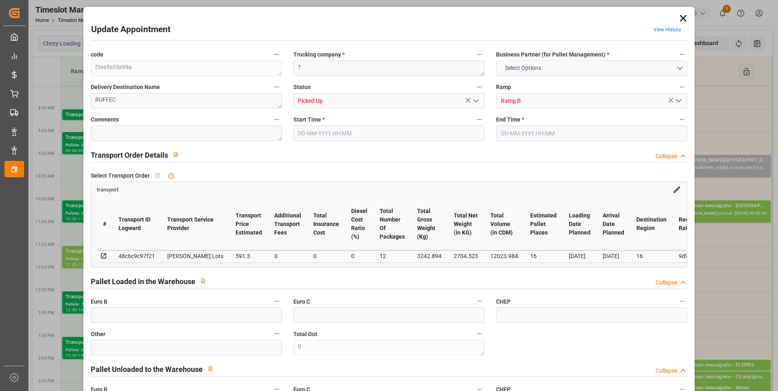
type input "0"
type input "21"
type input "35"
type input "28-08-2025 09:30"
type input "28-08-2025 10:00"
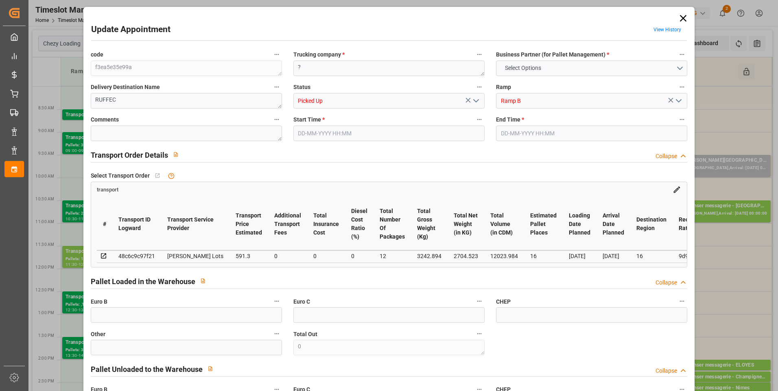
type input "21-08-2025 13:26"
type input "21-08-2025 11:59"
type input "26-08-2025"
type input "22-08-2025"
click at [476, 101] on polyline "open menu" at bounding box center [476, 101] width 5 height 2
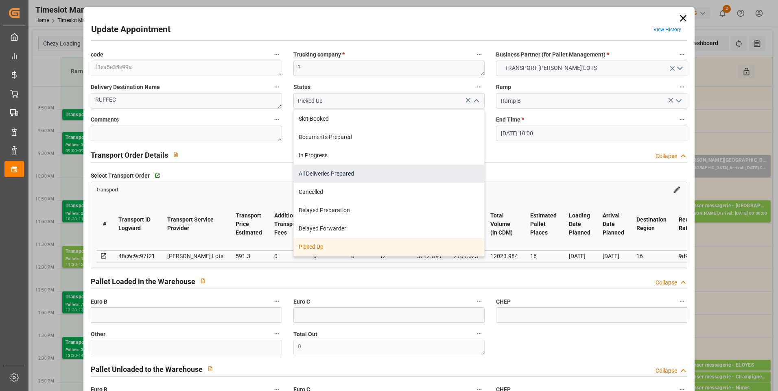
click at [328, 174] on div "All Deliveries Prepared" at bounding box center [389, 174] width 190 height 18
type input "All Deliveries Prepared"
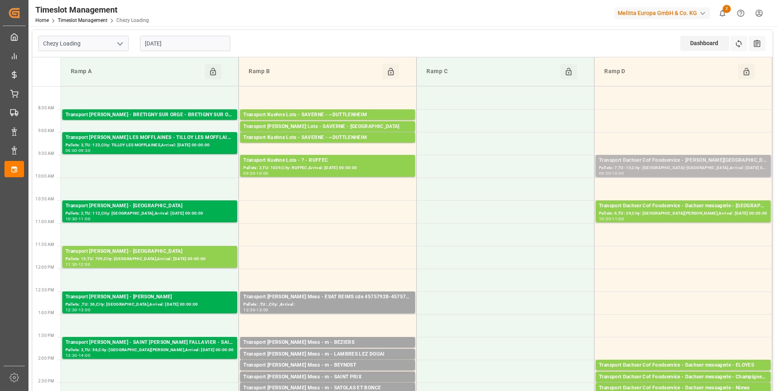
click at [664, 159] on div "Transport Dachser Cof Foodservice - plantier - Chateauneuf-Sur-Isere" at bounding box center [683, 161] width 168 height 8
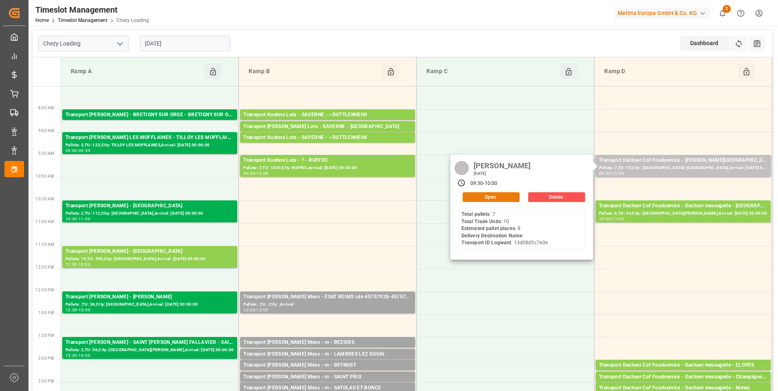
click at [498, 197] on button "Open" at bounding box center [491, 197] width 57 height 10
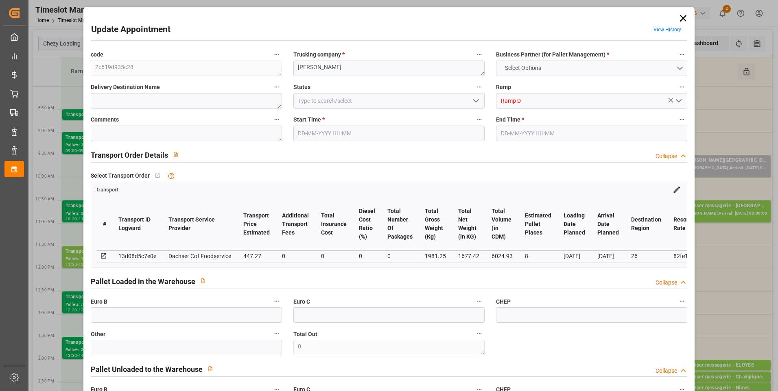
type input "8"
type input "447.27"
type input "0"
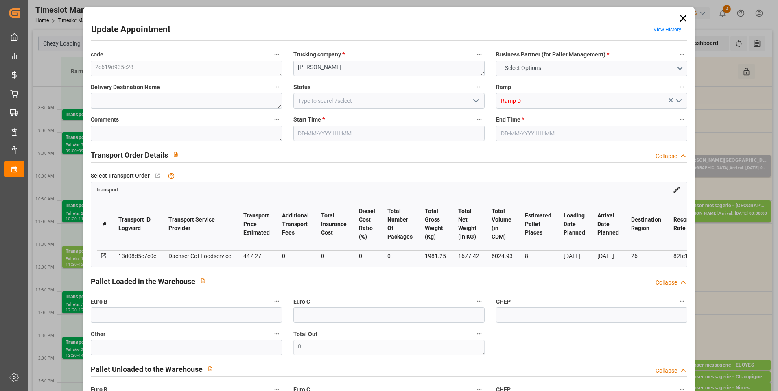
type input "435.4173"
type input "-11.8527"
type input "0"
type input "1677.42"
type input "2179.48"
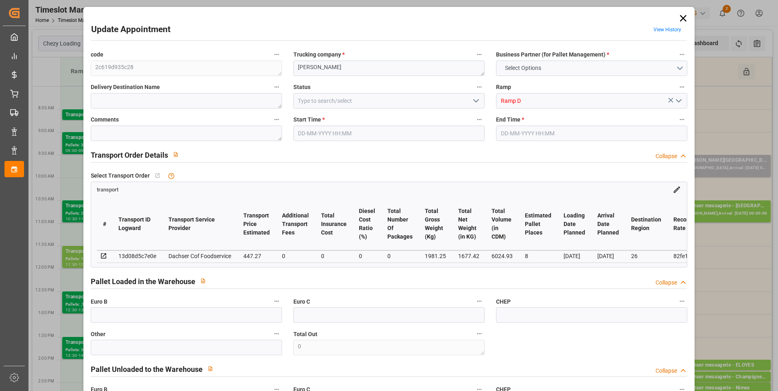
type input "6024.93"
type input "26"
type input "7"
type input "10"
type input "8"
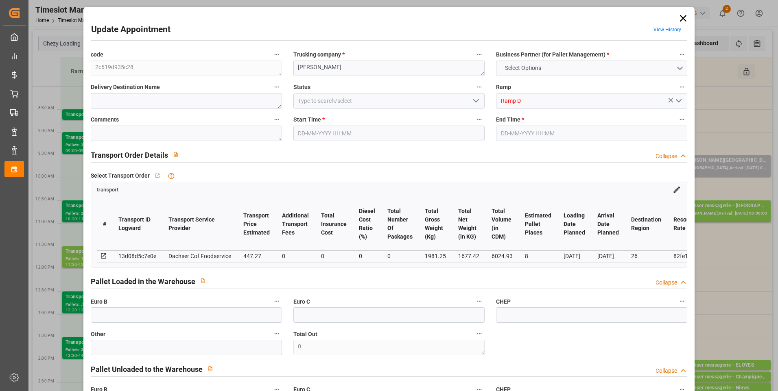
type input "101"
type input "1981.25"
type input "0"
type input "4710.8598"
type input "0"
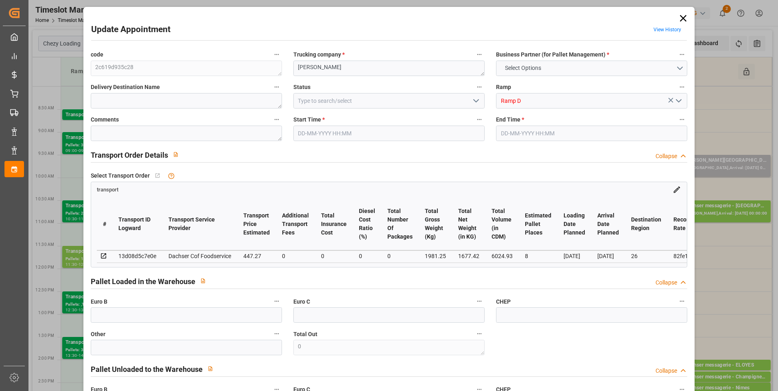
type input "0"
type input "21"
type input "35"
type input "28-08-2025 09:30"
type input "28-08-2025 10:00"
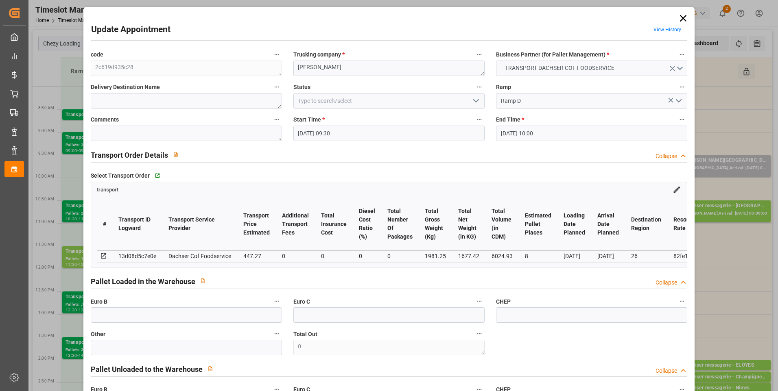
type input "21-08-2025 12:17"
type input "21-08-2025 12:02"
type input "28-08-2025"
type input "26-08-2025"
click at [474, 98] on icon "open menu" at bounding box center [476, 101] width 10 height 10
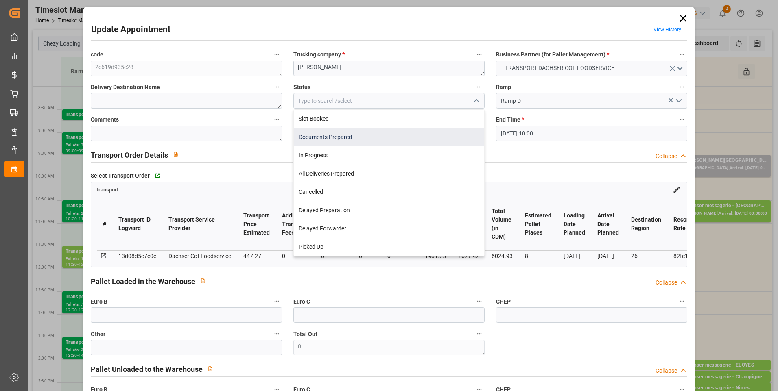
click at [389, 132] on div "Documents Prepared" at bounding box center [389, 137] width 190 height 18
type input "Documents Prepared"
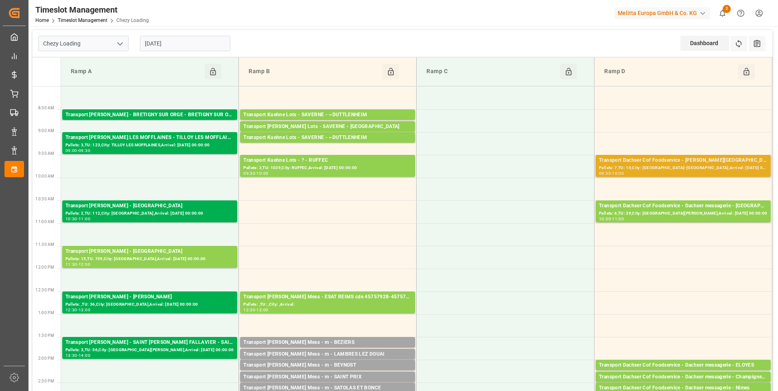
click at [634, 161] on div "Transport Dachser Cof Foodservice - plantier - Chateauneuf-Sur-Isere" at bounding box center [683, 161] width 168 height 8
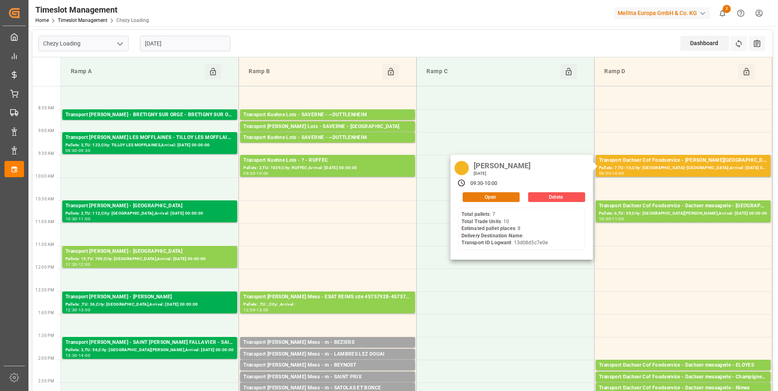
click at [498, 198] on button "Open" at bounding box center [491, 197] width 57 height 10
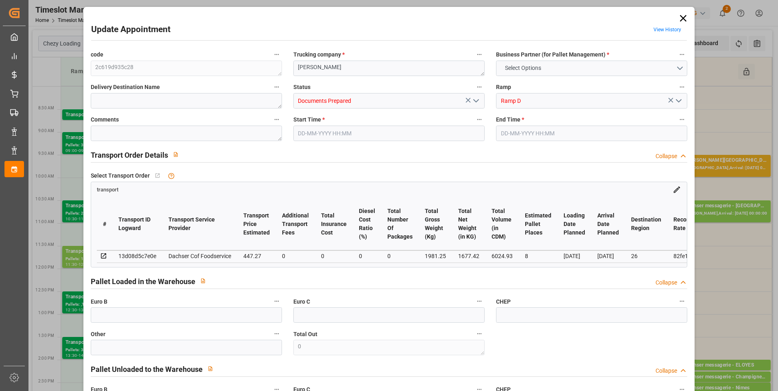
type input "8"
type input "447.27"
type input "0"
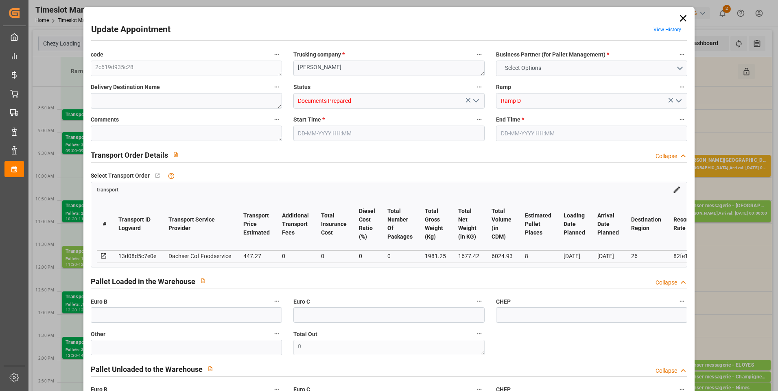
type input "435.4173"
type input "-11.8527"
type input "0"
type input "1677.42"
type input "2179.48"
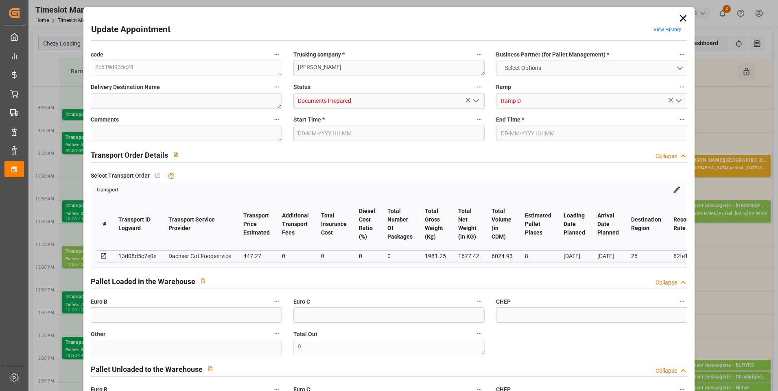
type input "6024.93"
type input "26"
type input "7"
type input "10"
type input "8"
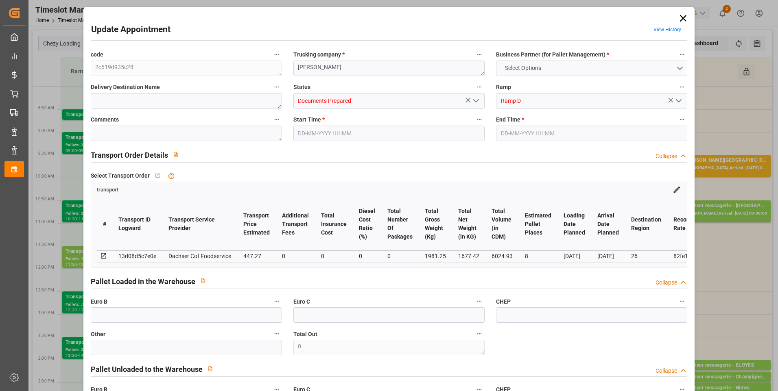
type input "101"
type input "1981.25"
type input "0"
type input "4710.8598"
type input "0"
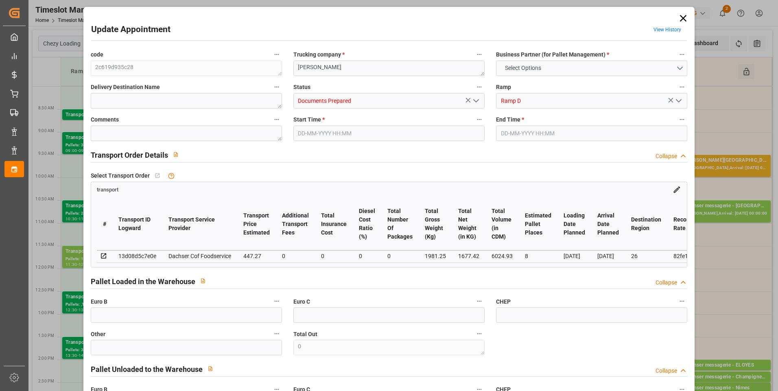
type input "0"
type input "21"
type input "35"
type input "28-08-2025 09:30"
type input "28-08-2025 10:00"
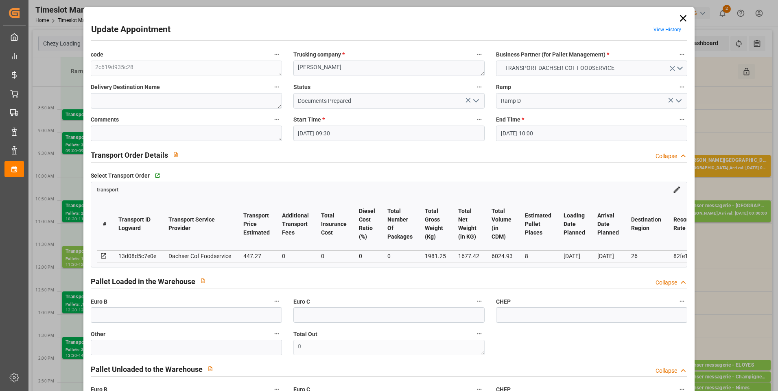
type input "21-08-2025 12:17"
type input "21-08-2025 12:02"
type input "28-08-2025"
type input "26-08-2025"
click at [475, 103] on icon "open menu" at bounding box center [476, 101] width 10 height 10
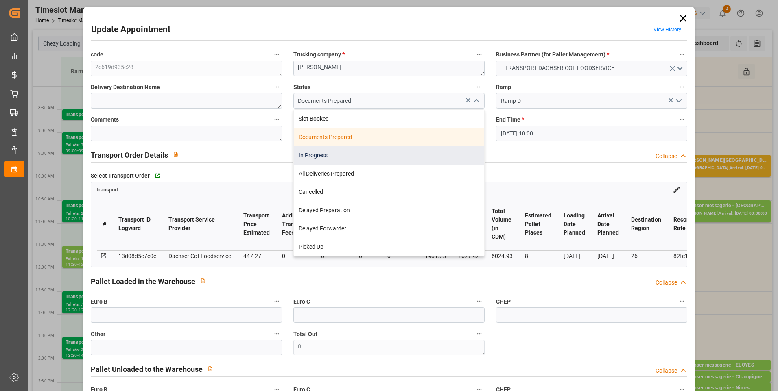
click at [348, 158] on div "In Progress" at bounding box center [389, 155] width 190 height 18
type input "In Progress"
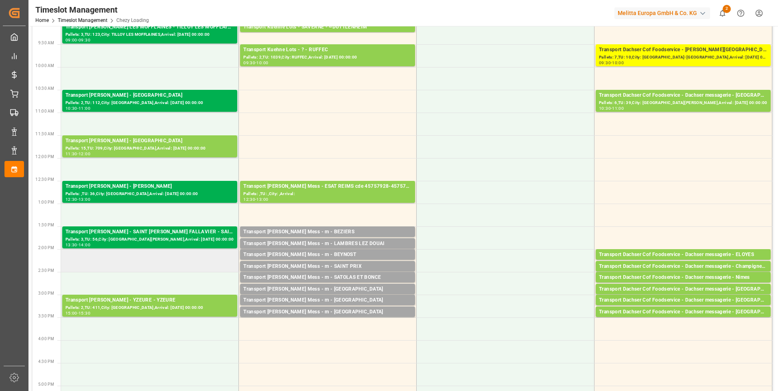
scroll to position [122, 0]
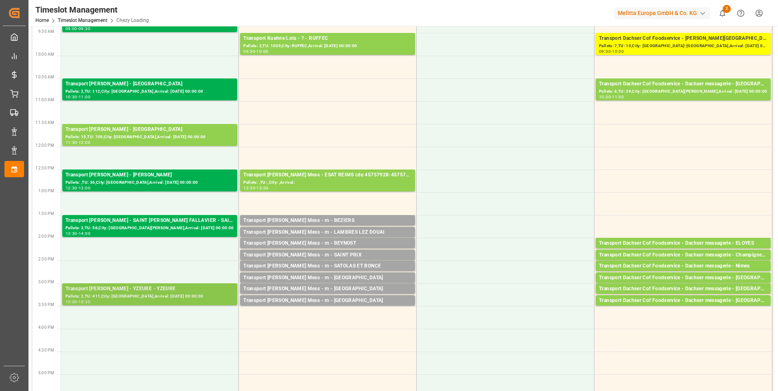
click at [139, 293] on div "Pallets: 2,TU: 411,City: YZEURE,Arrival: 2025-09-01 00:00:00" at bounding box center [150, 296] width 168 height 7
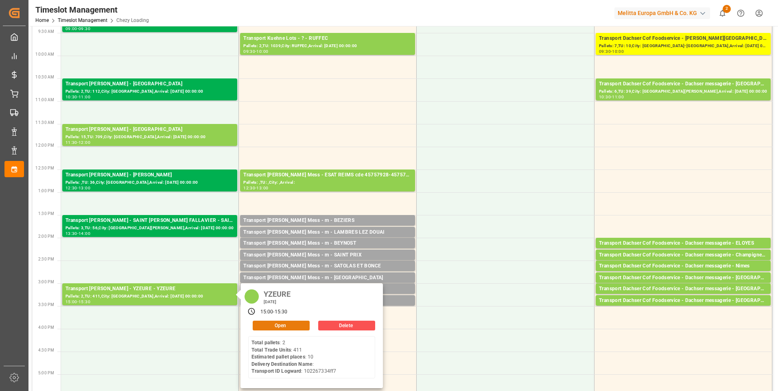
click at [301, 327] on button "Open" at bounding box center [281, 326] width 57 height 10
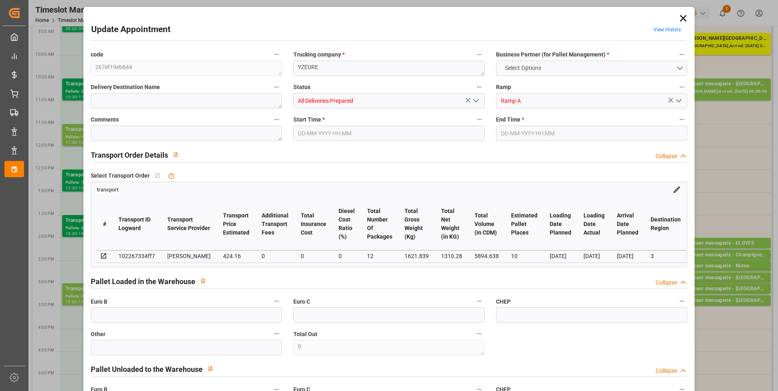
type input "10"
type input "424.16"
type input "0"
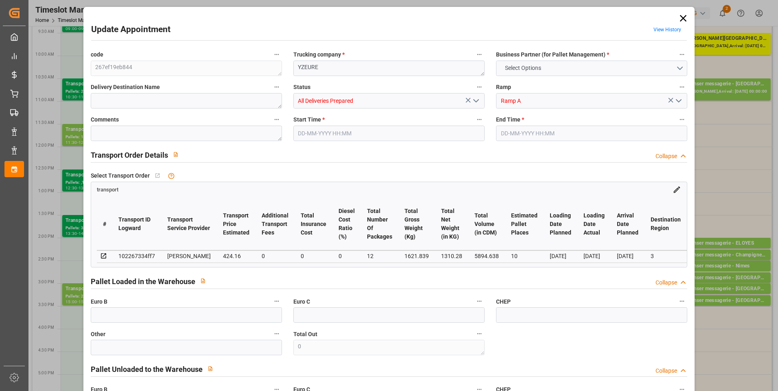
type input "406.9815"
type input "-17.1785"
type input "12"
type input "1310.28"
type input "2601.671"
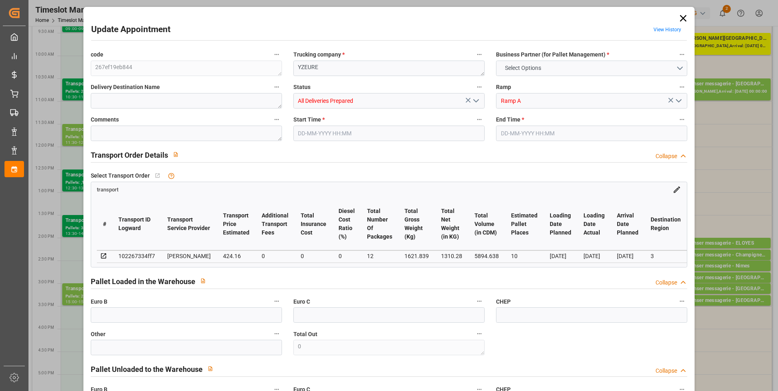
type input "5894.638"
type input "3"
type input "2"
type input "411"
type input "42"
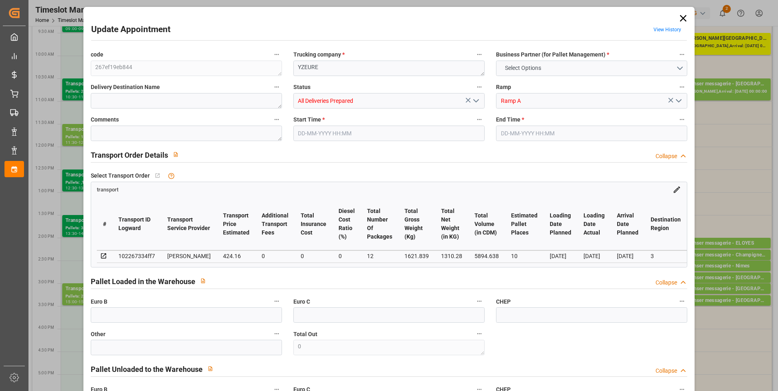
type input "101"
type input "1621.839"
type input "0"
type input "4710.8598"
type input "0"
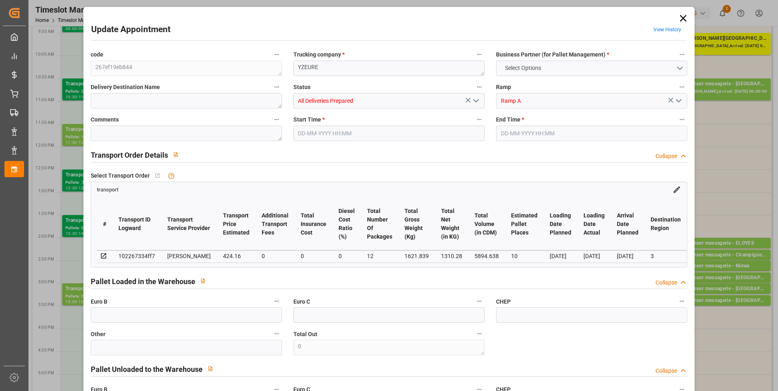
type input "0"
type input "21"
type input "35"
type input "28-08-2025 15:00"
type input "28-08-2025 15:30"
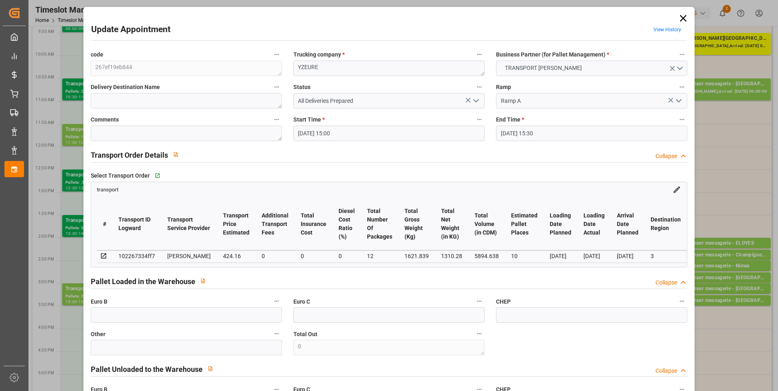
type input "25-08-2025 13:52"
type input "25-08-2025 11:36"
type input "[DATE]"
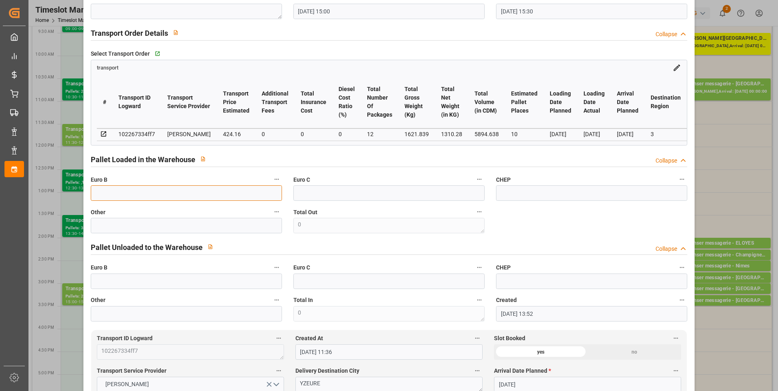
click at [125, 196] on input "text" at bounding box center [186, 193] width 191 height 15
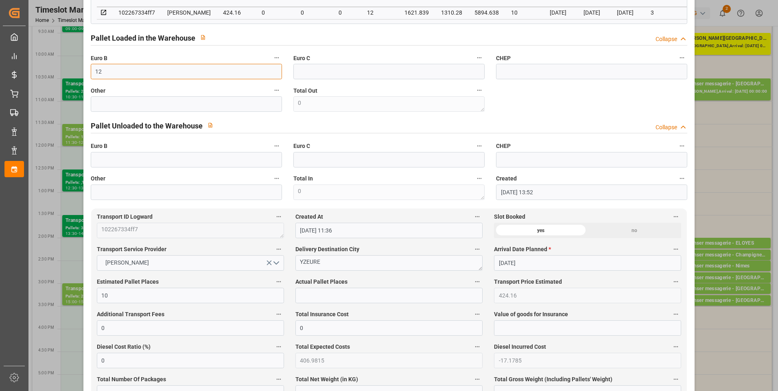
scroll to position [244, 0]
type input "12"
click at [320, 301] on input "text" at bounding box center [388, 295] width 187 height 15
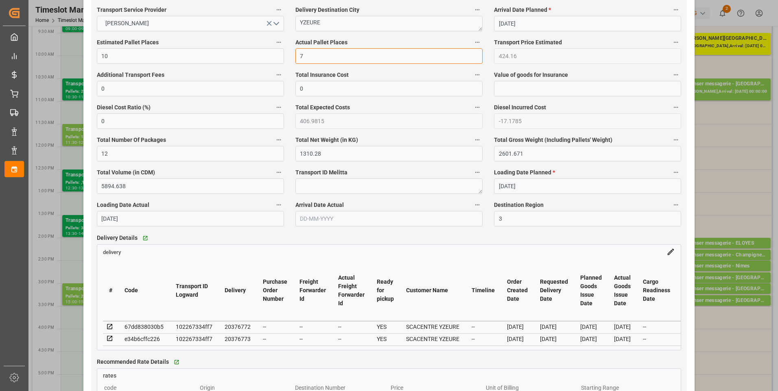
scroll to position [488, 0]
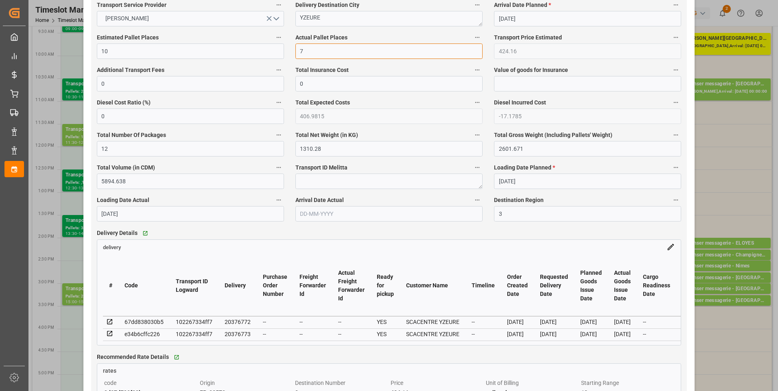
type input "7"
click at [108, 336] on icon at bounding box center [109, 333] width 7 height 7
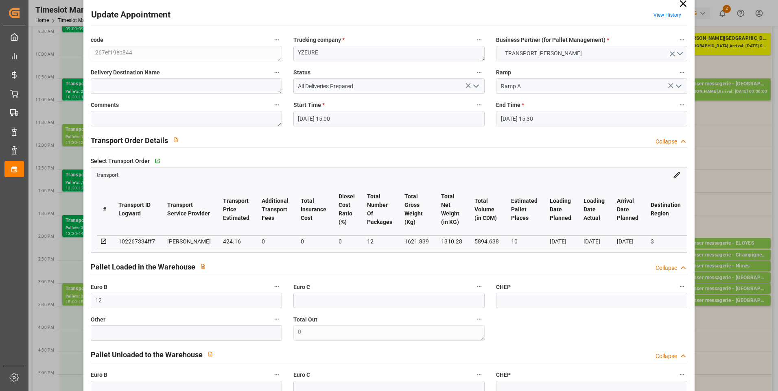
scroll to position [0, 0]
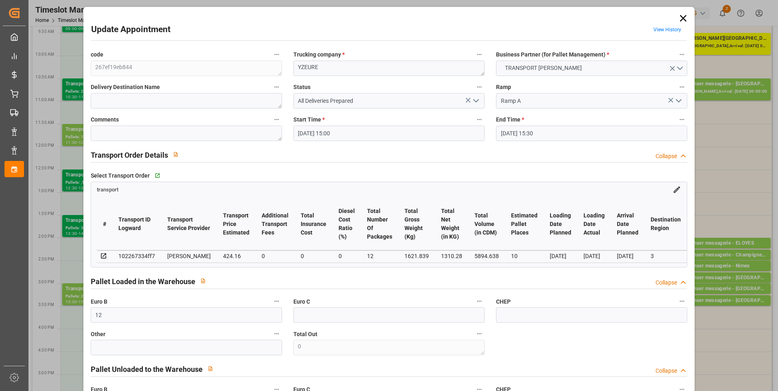
click at [474, 99] on icon "open menu" at bounding box center [476, 101] width 10 height 10
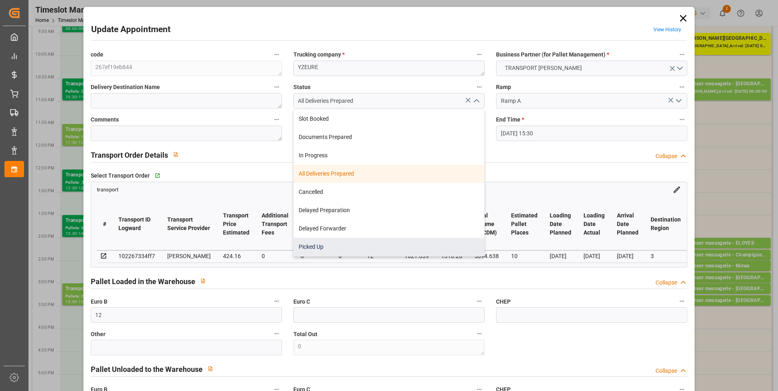
click at [325, 243] on div "Picked Up" at bounding box center [389, 247] width 190 height 18
type input "Picked Up"
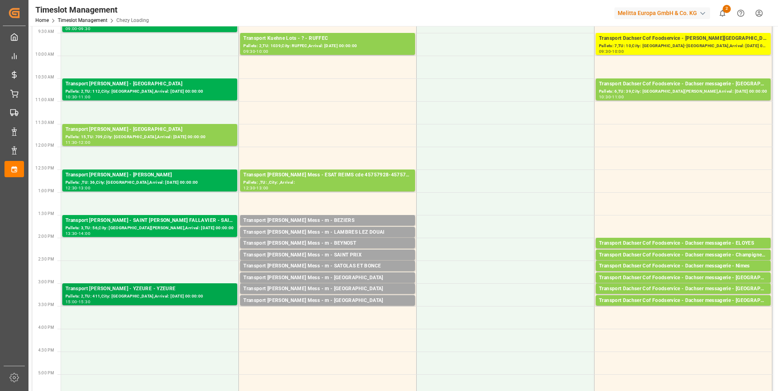
click at [121, 297] on div "Pallets: 2,TU: 411,City: YZEURE,Arrival: 2025-09-01 00:00:00" at bounding box center [150, 296] width 168 height 7
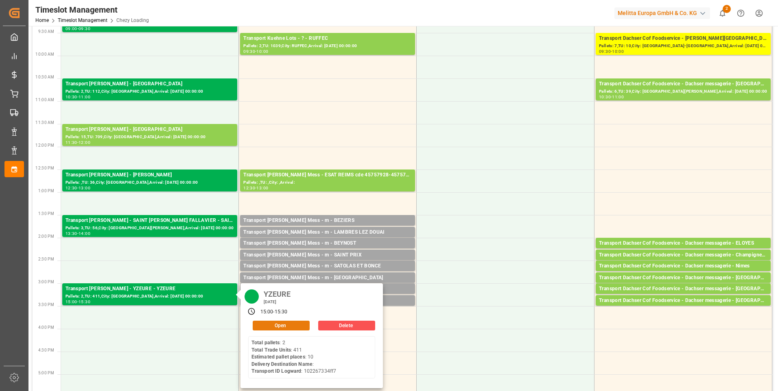
click at [288, 327] on button "Open" at bounding box center [281, 326] width 57 height 10
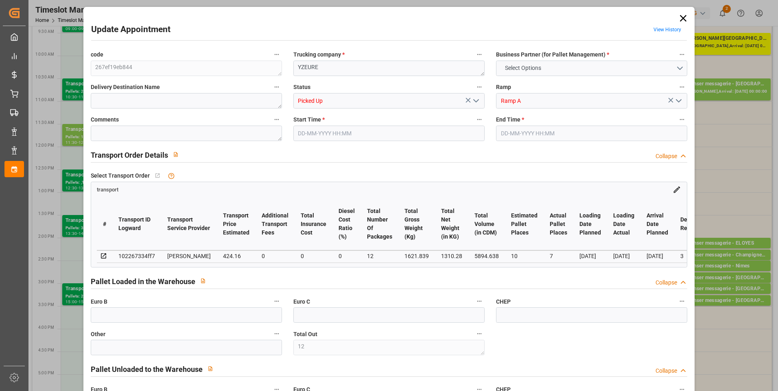
type input "12"
type input "10"
type input "7"
type input "424.16"
type input "0"
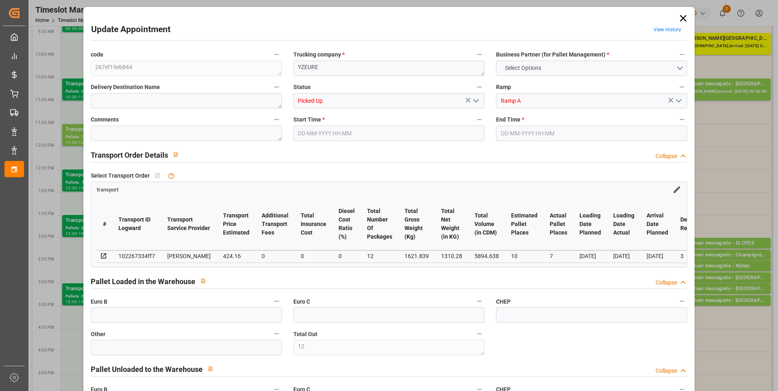
type input "0"
type input "406.9815"
type input "-17.1785"
type input "12"
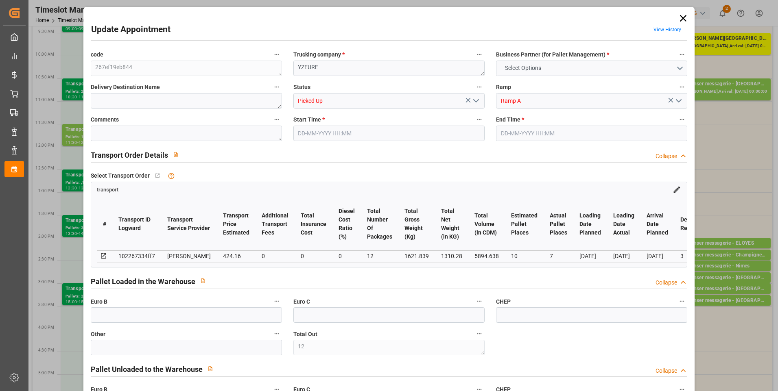
type input "1310.28"
type input "2601.671"
type input "5894.638"
type input "3"
type input "2"
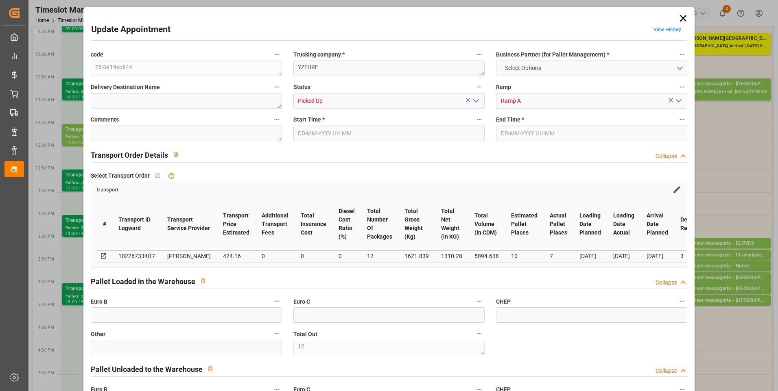
type input "411"
type input "12"
type input "101"
type input "1621.839"
type input "0"
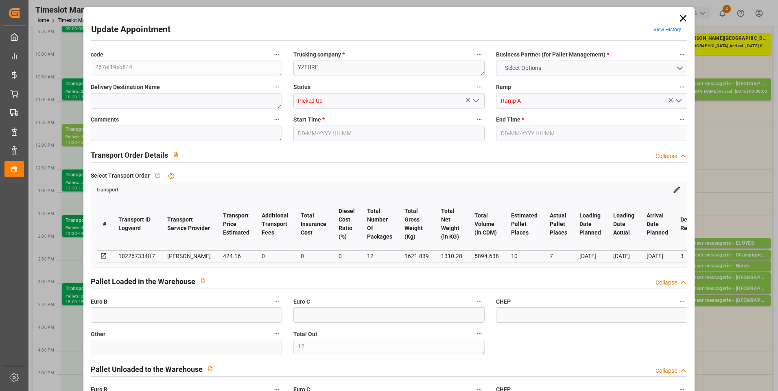
type input "10767.6795"
type input "0"
type input "21"
type input "80"
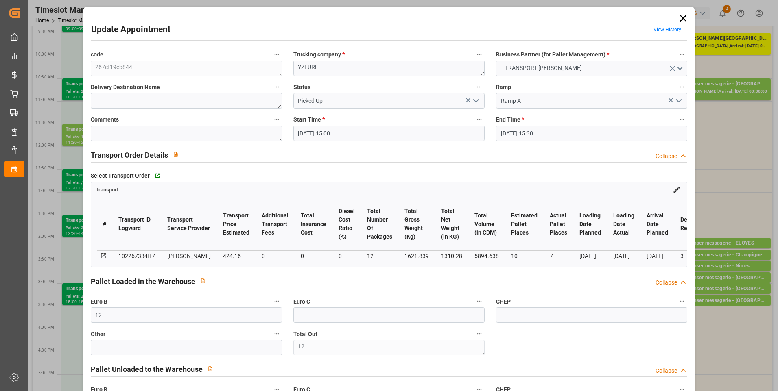
type input "28-08-2025 15:00"
type input "28-08-2025 15:30"
type input "25-08-2025 13:52"
type input "25-08-2025 11:36"
type input "[DATE]"
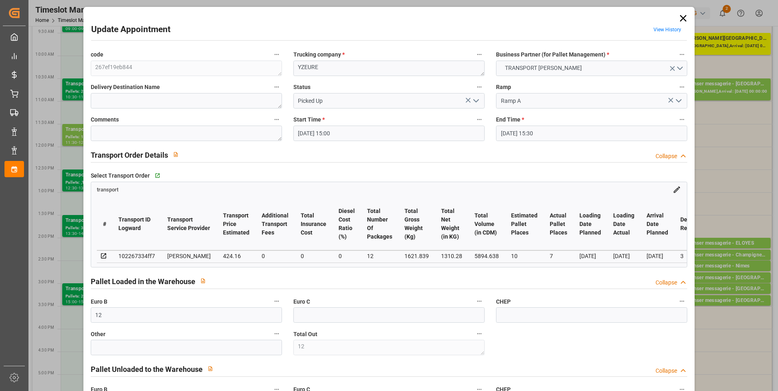
type input "[DATE]"
click at [684, 19] on icon at bounding box center [682, 18] width 11 height 11
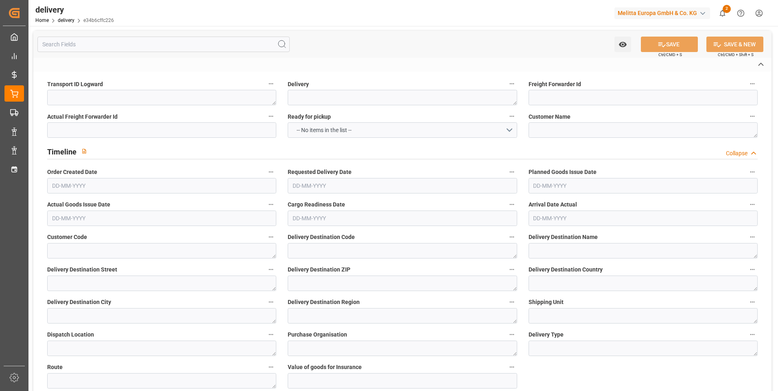
type textarea "102267334ff7"
type textarea "20376773"
type textarea "SCACENTRE YZEURE"
type textarea "0000703690"
type textarea "0000722594"
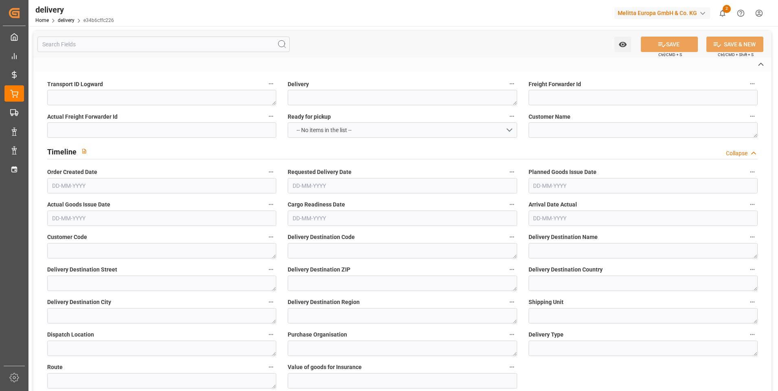
type textarea "SCACENTRE DPH"
type textarea "[STREET_ADDRESS]"
type textarea "03400"
type textarea "FR"
type textarea "YZEURE"
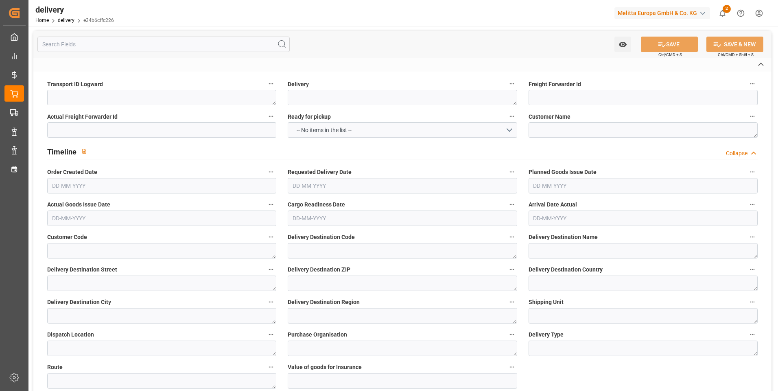
type textarea "03"
type textarea "0201"
type textarea "ZFLF"
type textarea "FR_01D"
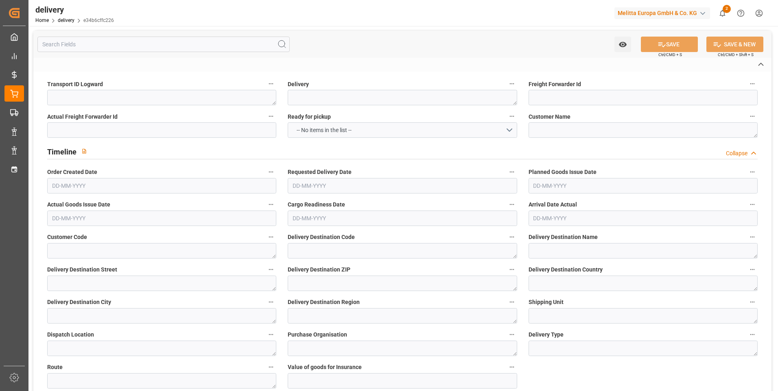
type textarea "[PERSON_NAME]"
type textarea "06944201"
type input "H180"
type textarea "Hauteur max pal avec palette bois : 1,8m"
type input "FR02"
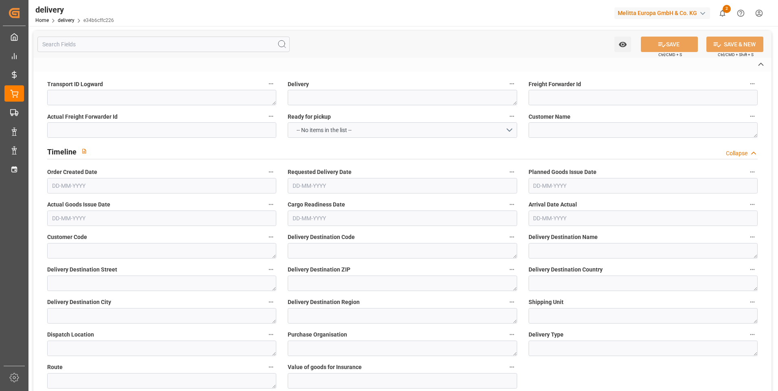
type textarea "Préparer une référence par palette, une etiquette palette par palette mono refe…"
type input "UKAR"
type textarea "avec carton de sur emballage"
type input "EUQA"
type textarea "Palette EUR qualité A"
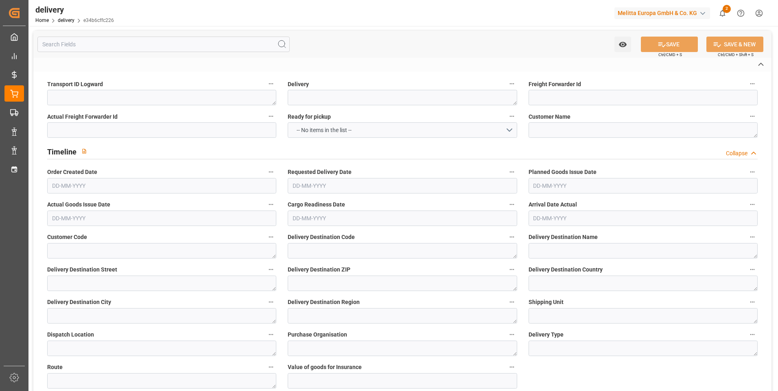
type textarea "RDV fixed"
type textarea "RDVF"
type textarea "Livraison le [DATE] a 09:30"
type textarea "0201"
type textarea "102267334ff7 ~ Pallet(s) ~ [DATE] 00:00:00 ~ FR_01D ~ [DATE] 00:00:00~0000722594"
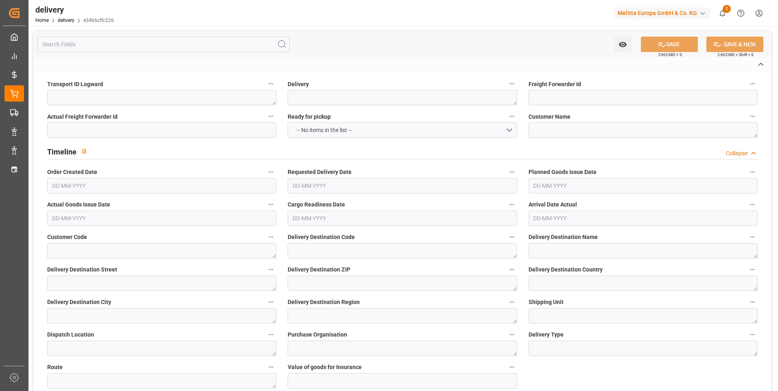
type input "EUR"
type textarea "Cofresco chez [PERSON_NAME][GEOGRAPHIC_DATA]"
type textarea "[STREET_ADDRESS]"
type textarea "Chézy sur Marne"
type textarea "02570"
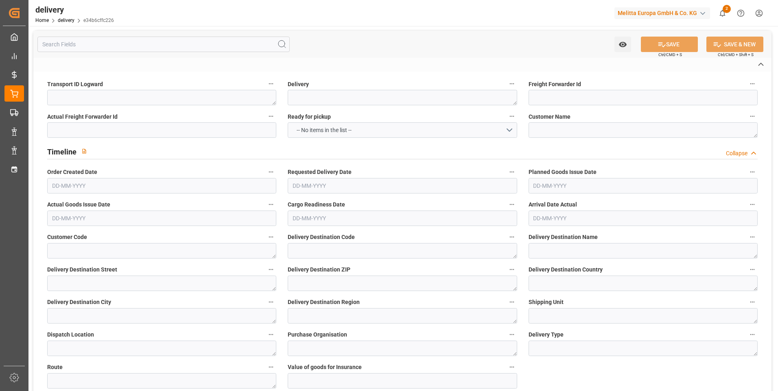
type textarea "FR"
type input "DAP"
type input "2"
type input "398.808"
type input "1228.207"
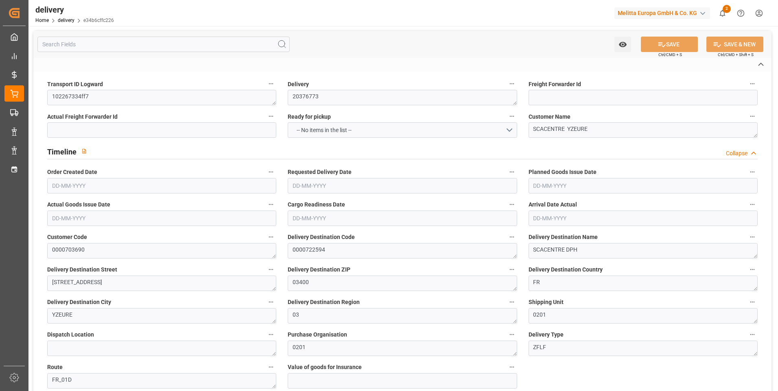
type input "1693.294"
type input "157"
type input "32"
type input "0"
type input "5"
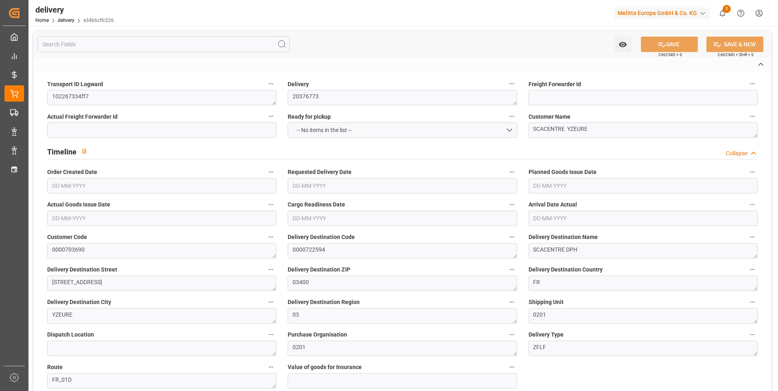
type input "0"
type input "-8.5892"
type input "212.08"
type input "203.4908"
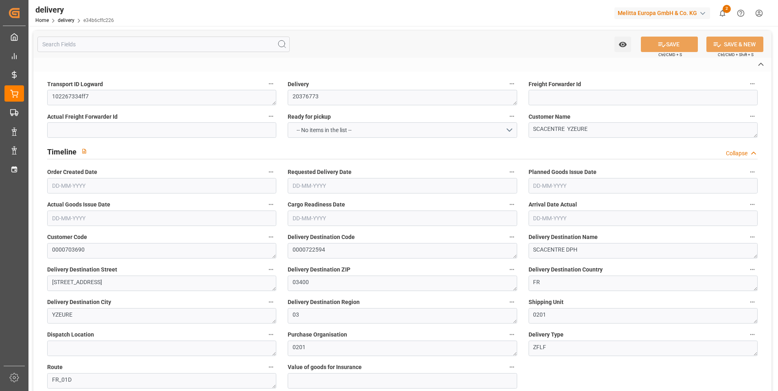
type input "0"
type input "56.52"
type input "1.5"
type input "1.3"
type input "0"
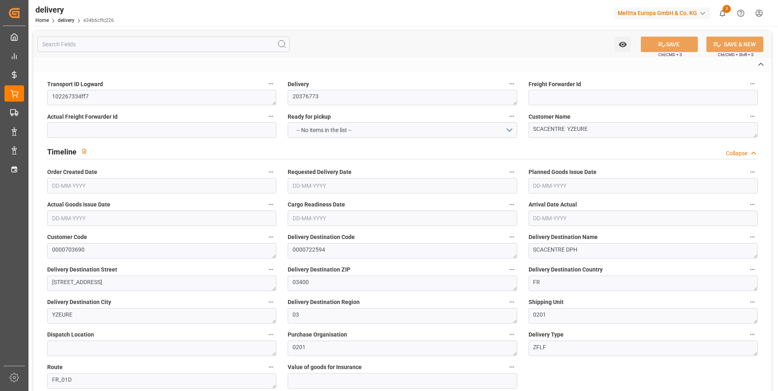
type input "48"
type input "492.207"
type input "101"
type input "1481.7052"
type input "0.0951"
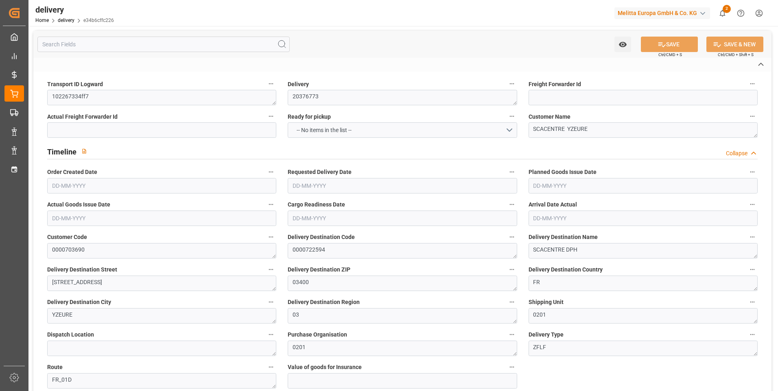
type input "0"
type input "[DATE]"
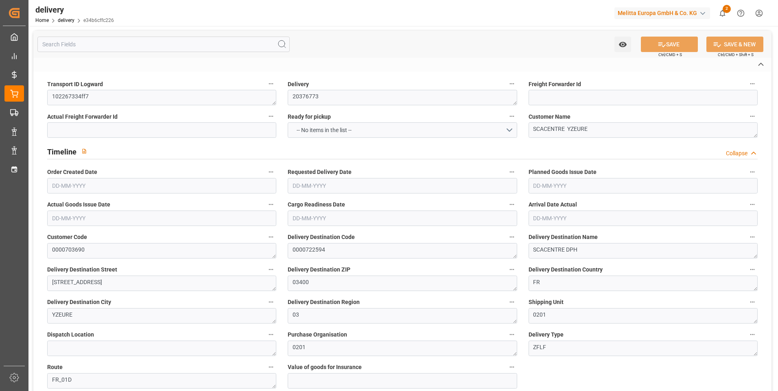
type input "[DATE] 11:01"
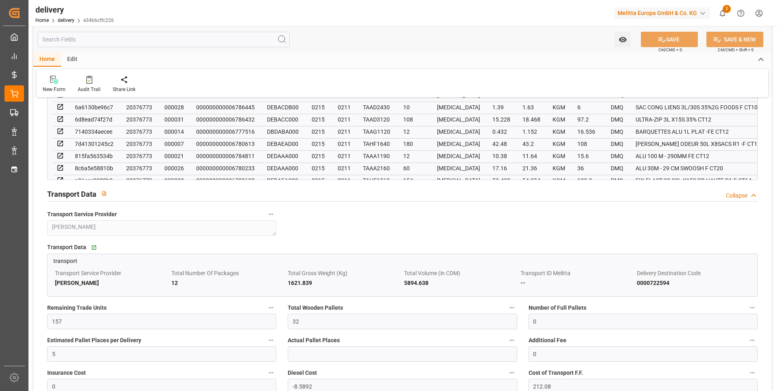
scroll to position [692, 0]
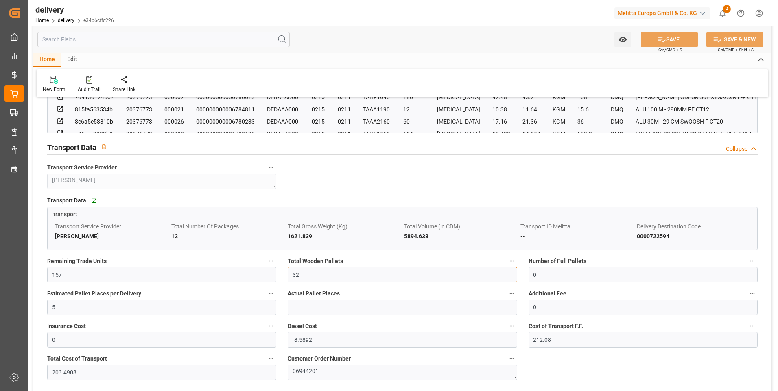
click at [301, 276] on input "32" at bounding box center [402, 274] width 229 height 15
type input "3"
type input "2"
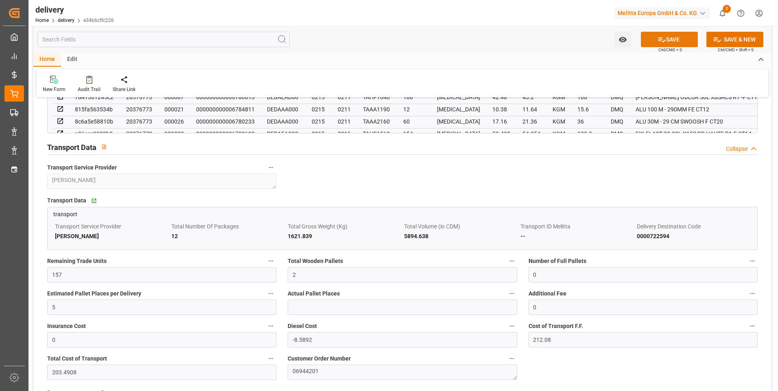
click at [668, 35] on button "SAVE" at bounding box center [669, 39] width 57 height 15
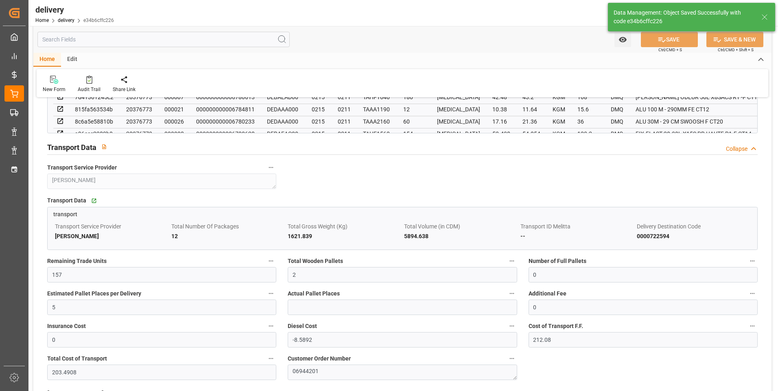
type input "3"
